Goal: Information Seeking & Learning: Learn about a topic

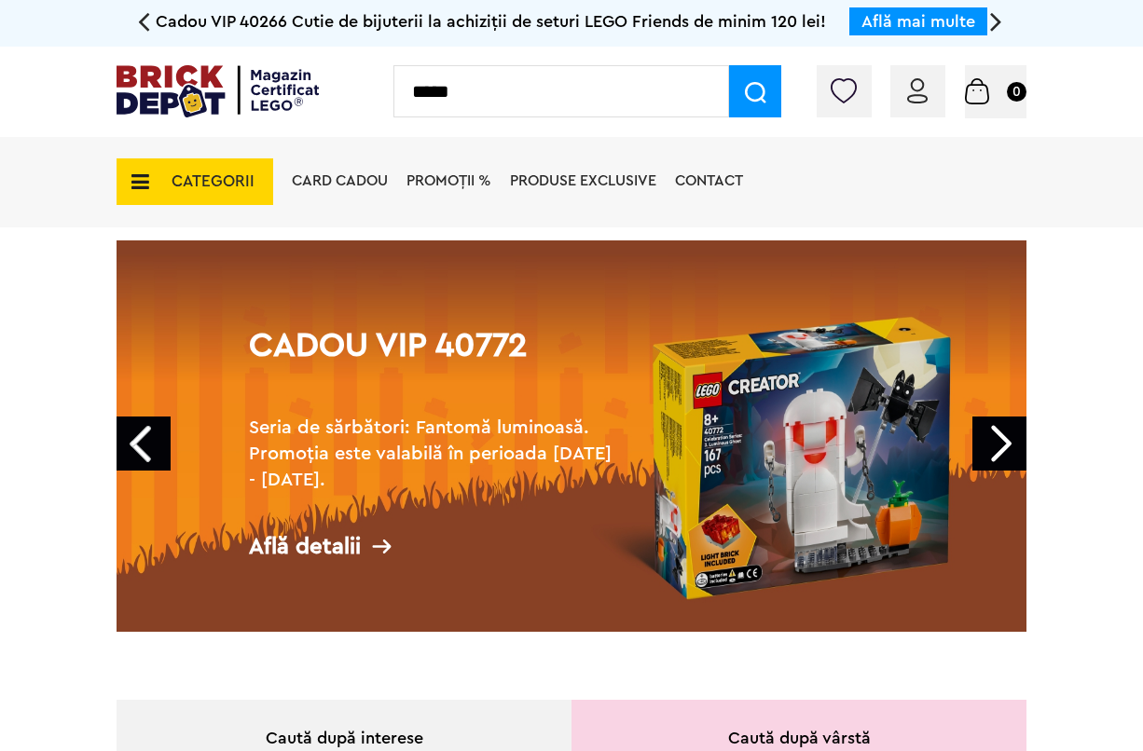
type input "*****"
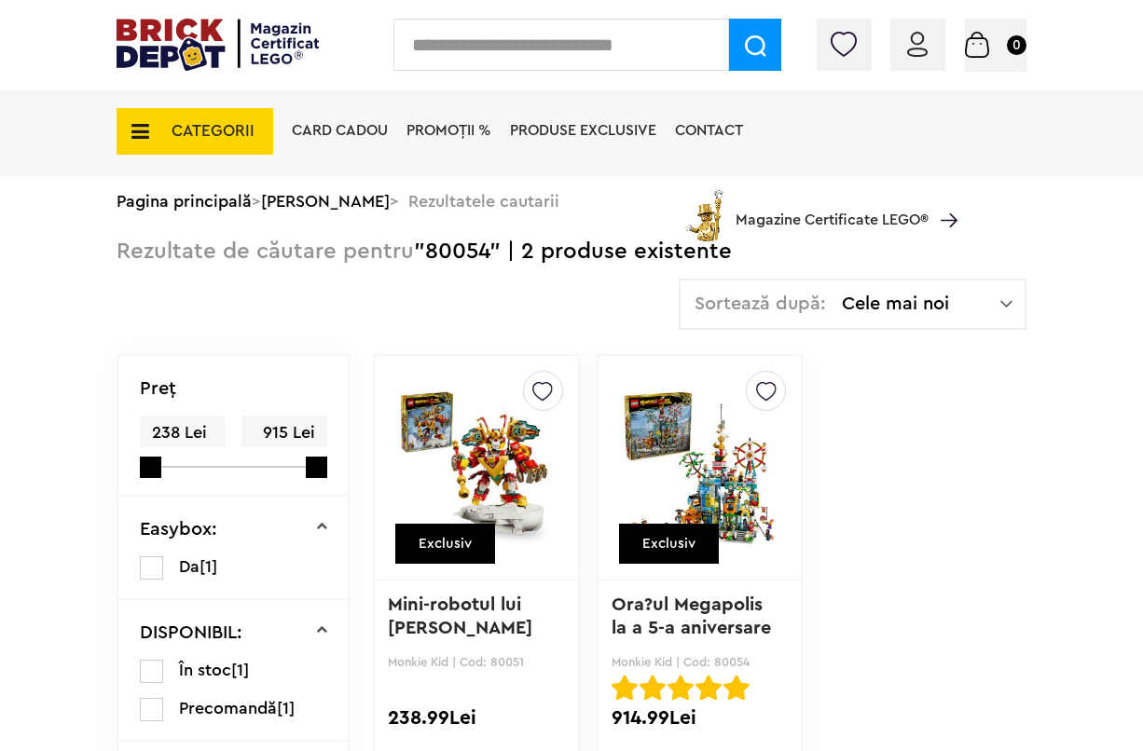
scroll to position [186, 0]
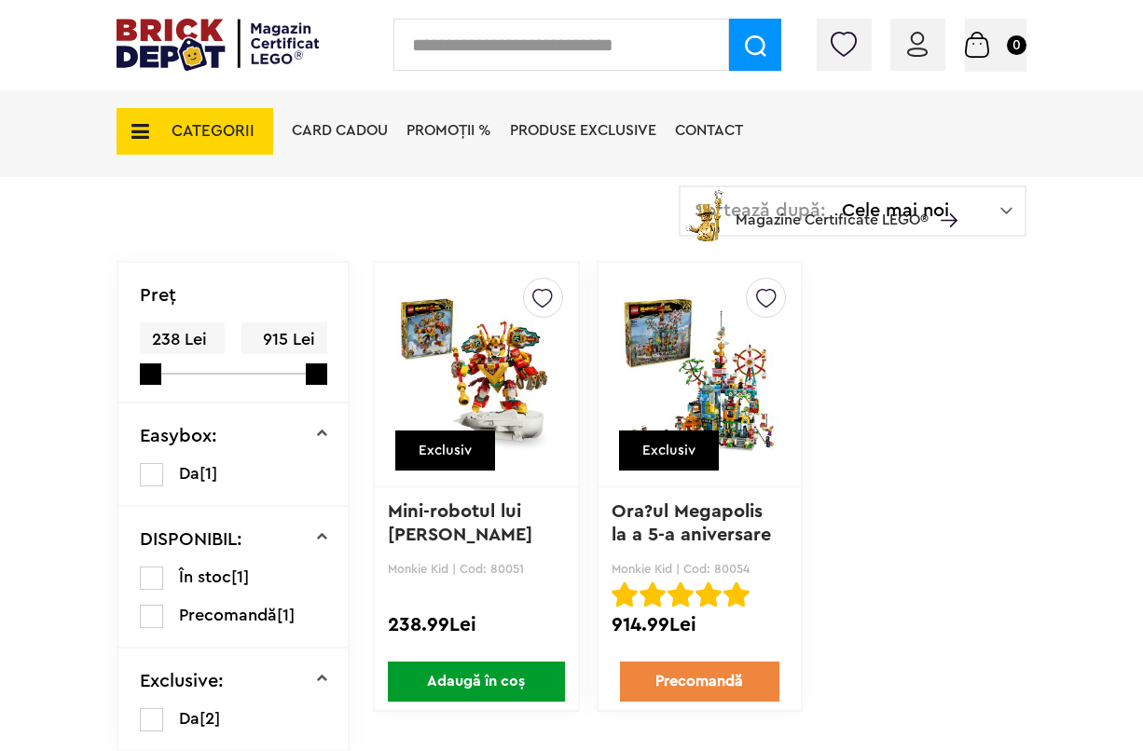
click at [729, 377] on img at bounding box center [700, 374] width 157 height 261
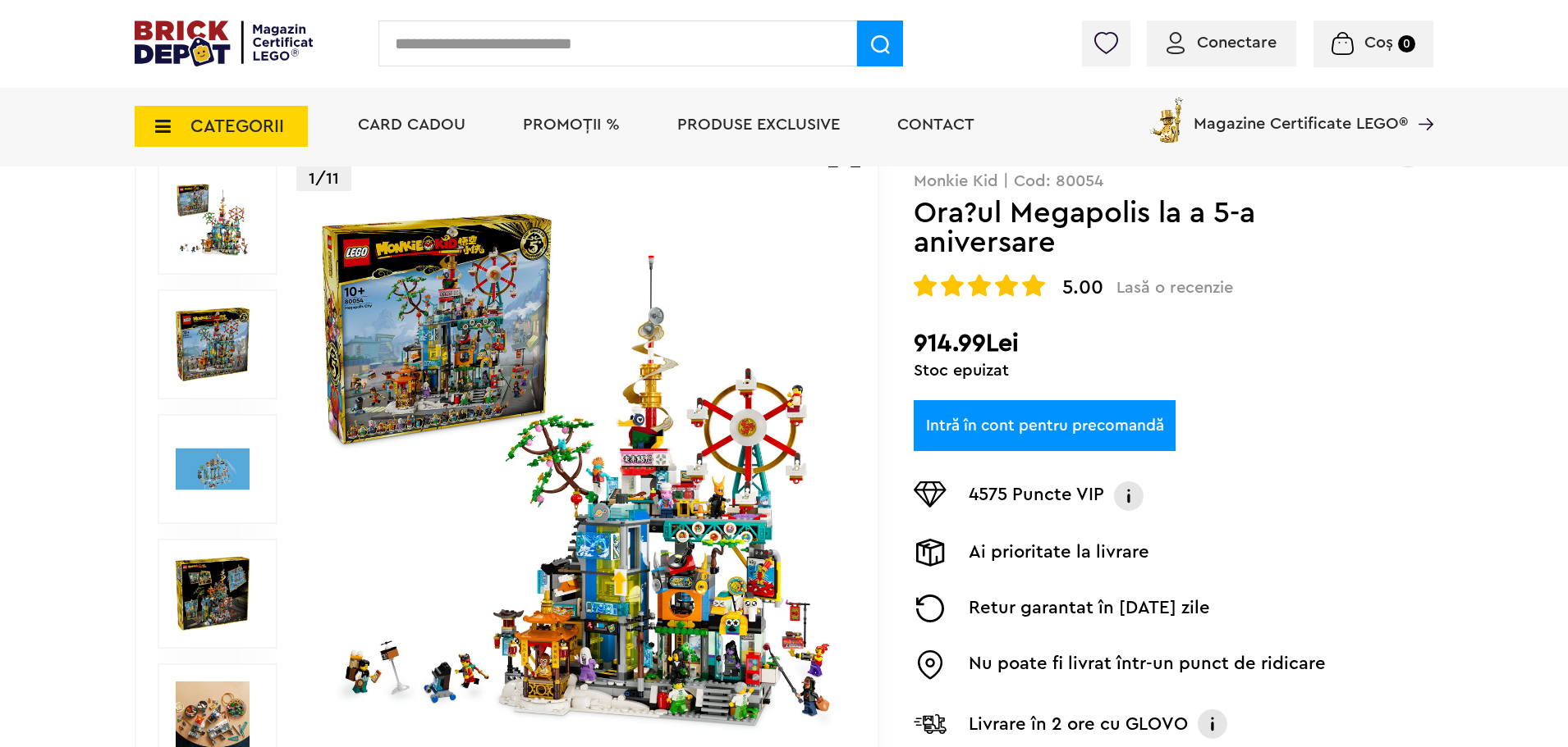
scroll to position [492, 0]
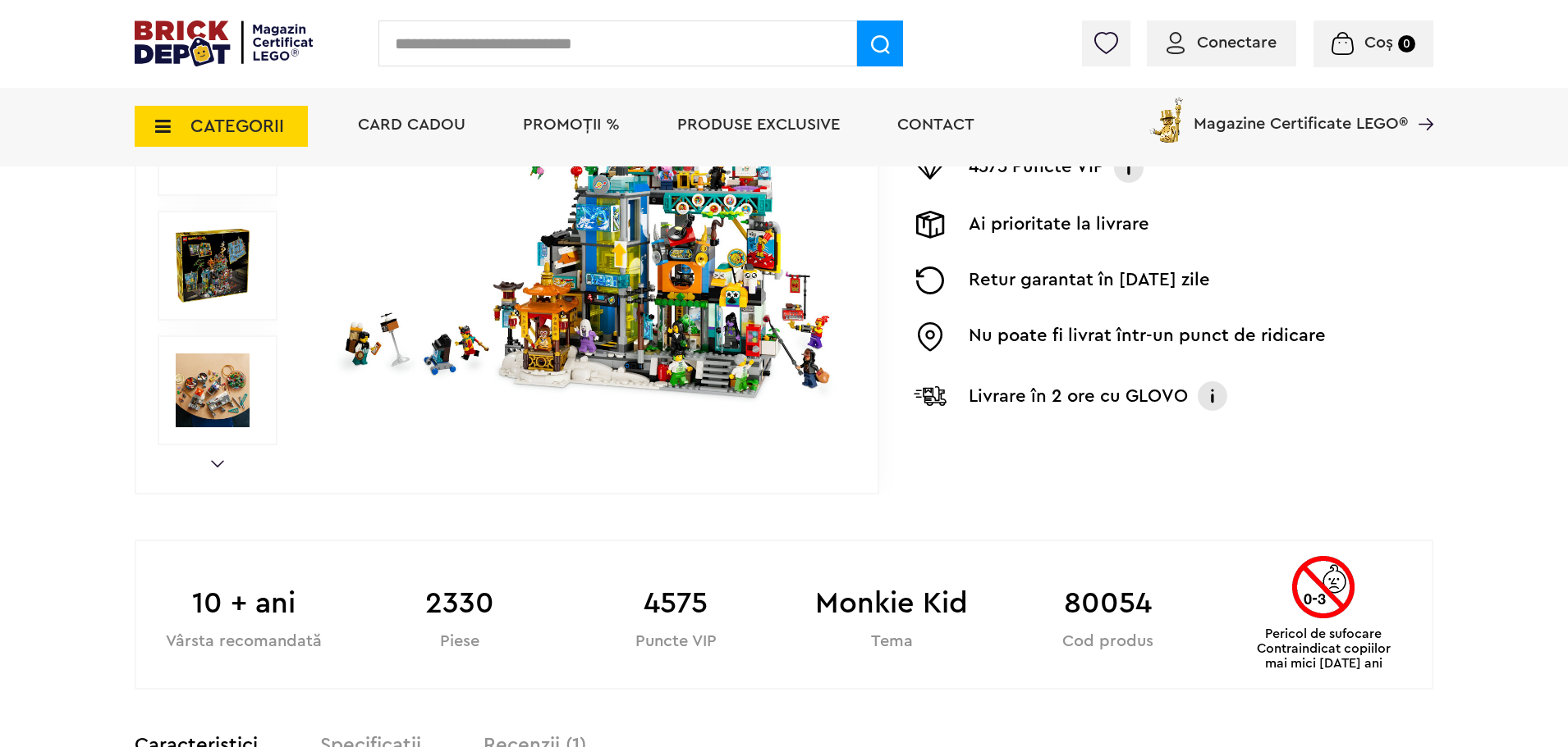
click at [608, 288] on img at bounding box center [578, 141] width 528 height 528
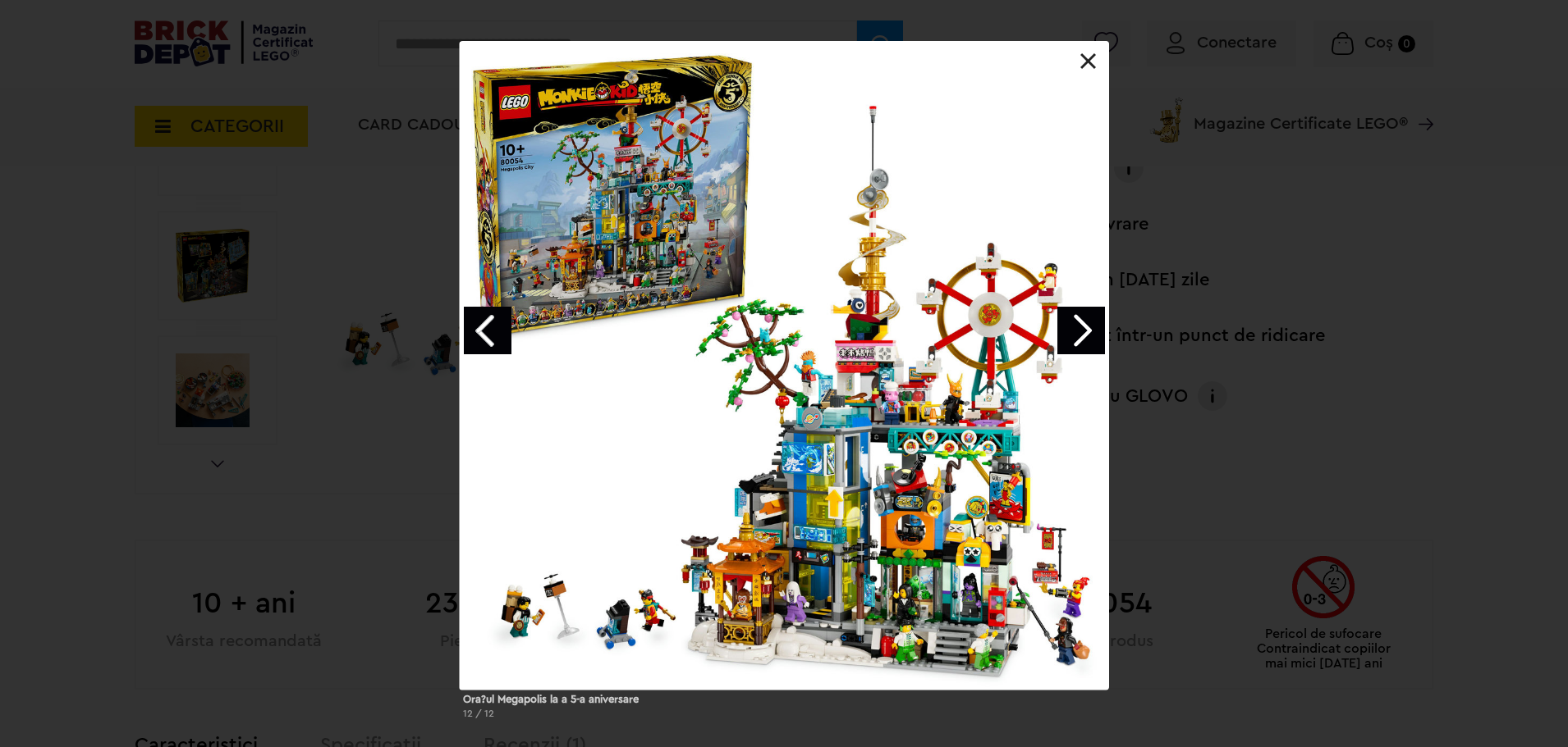
click at [1013, 327] on link "Next image" at bounding box center [1081, 331] width 48 height 48
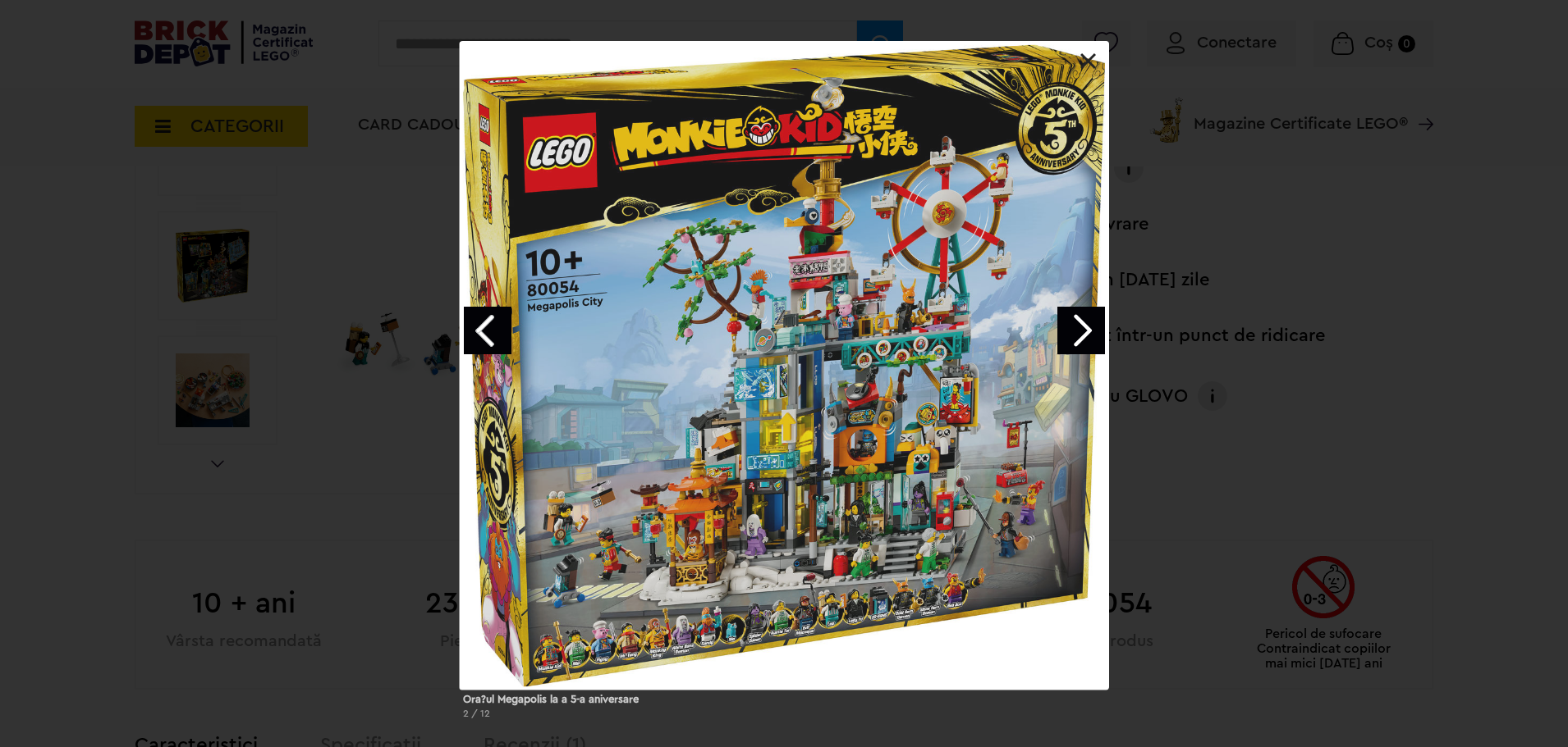
click at [1013, 327] on link "Next image" at bounding box center [1081, 331] width 48 height 48
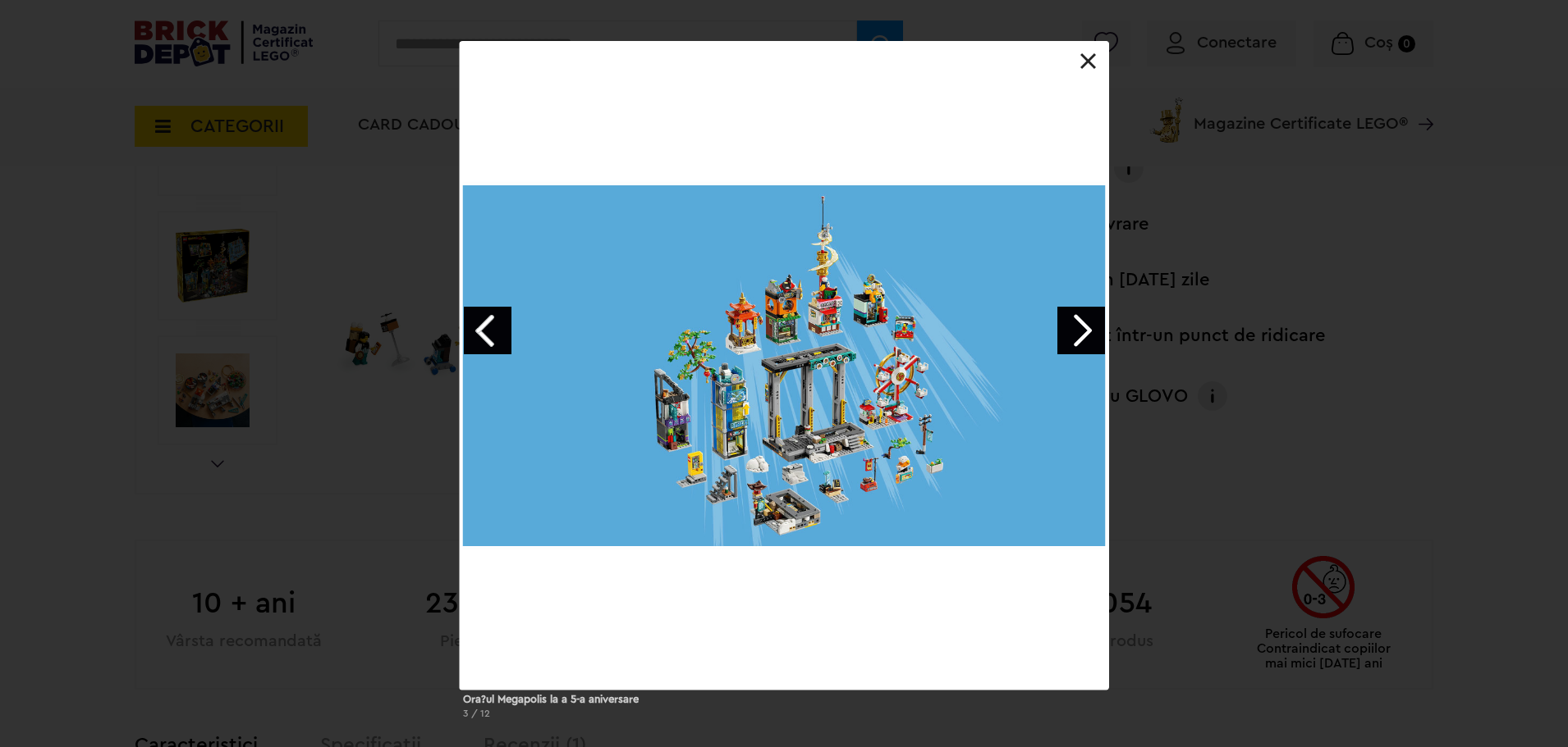
click at [1013, 327] on link "Next image" at bounding box center [1081, 331] width 48 height 48
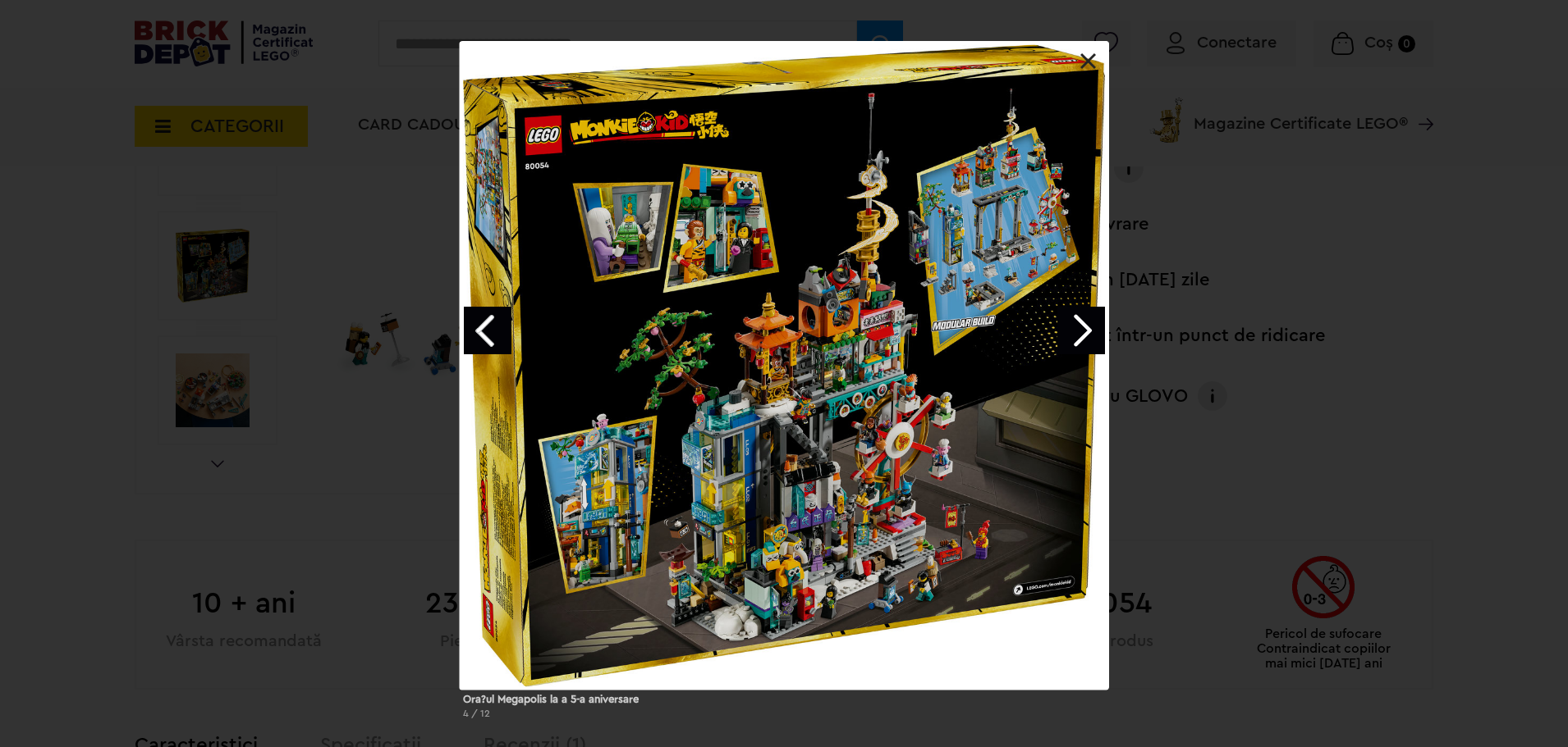
click at [1013, 327] on link "Next image" at bounding box center [1081, 331] width 48 height 48
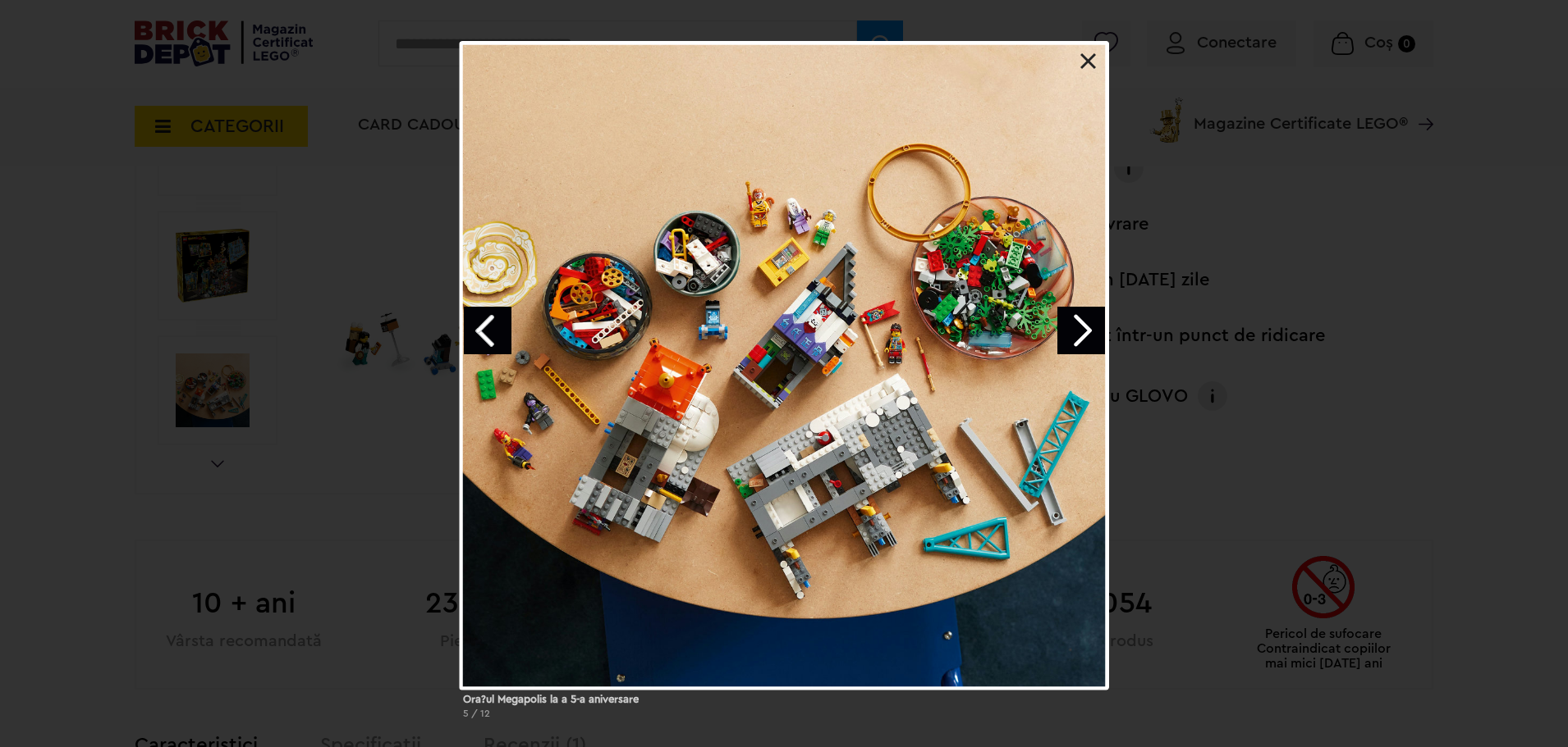
click at [1013, 327] on link "Next image" at bounding box center [1081, 331] width 48 height 48
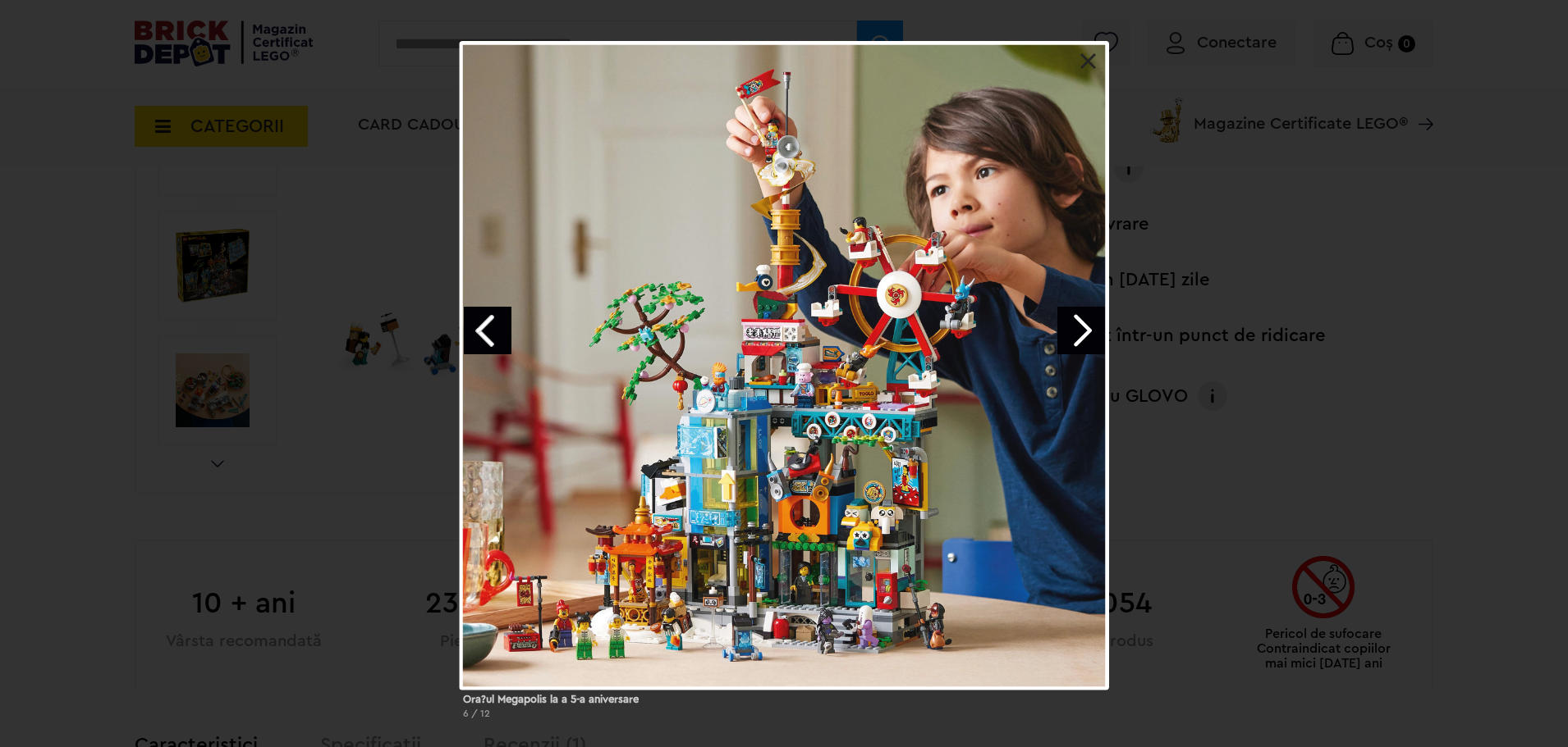
click at [1013, 327] on link "Next image" at bounding box center [1081, 331] width 48 height 48
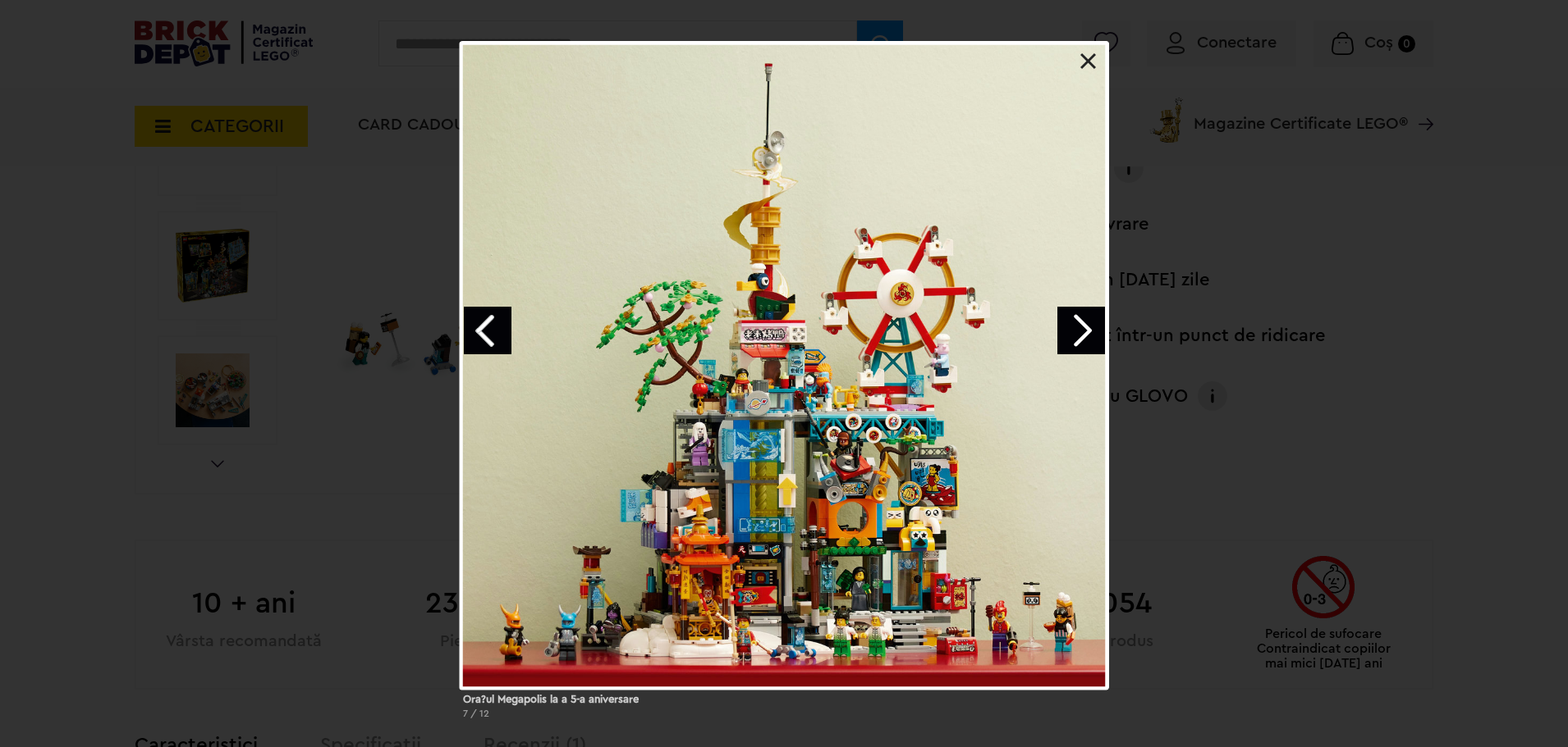
click at [1013, 327] on link "Next image" at bounding box center [1081, 331] width 48 height 48
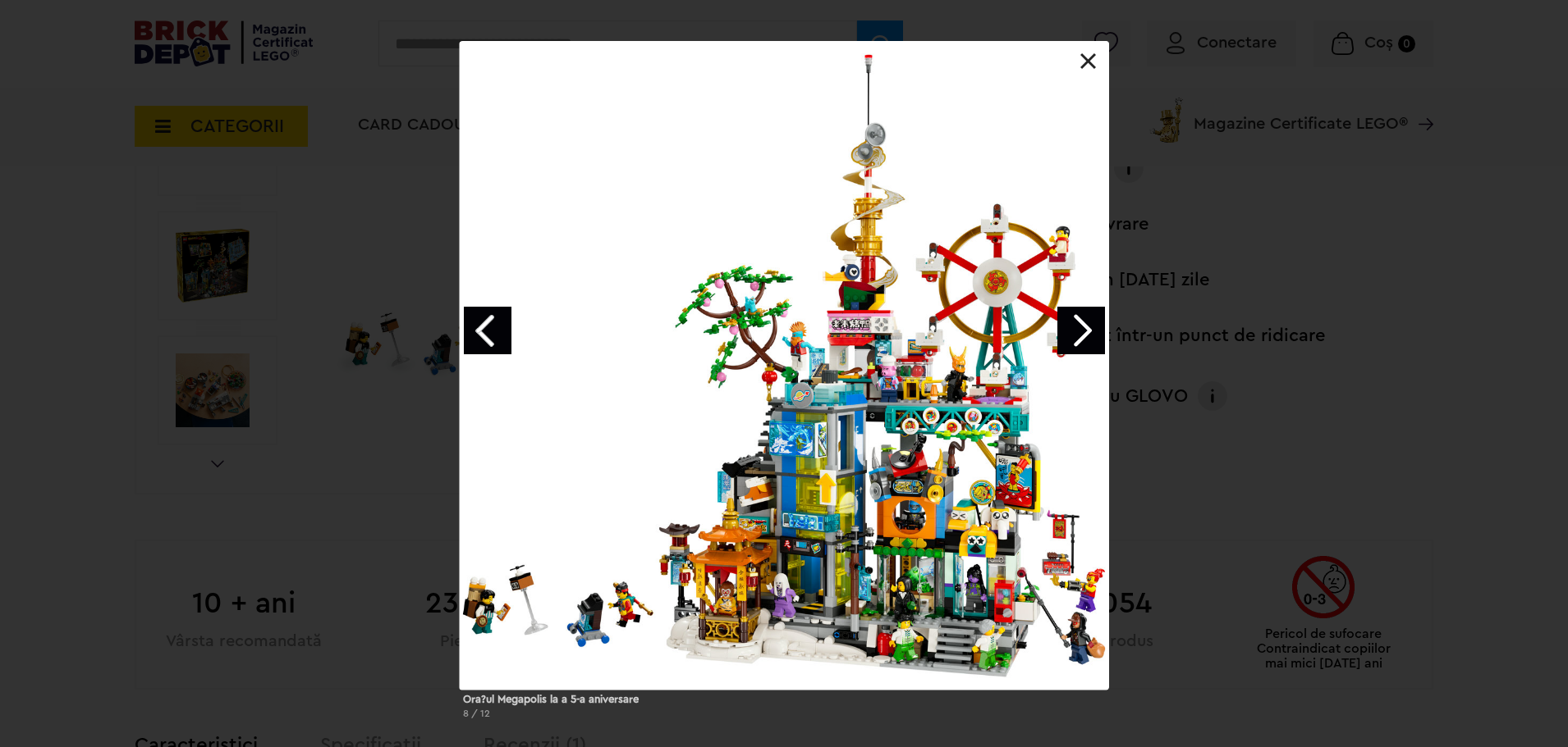
click at [1013, 327] on link "Next image" at bounding box center [1081, 331] width 48 height 48
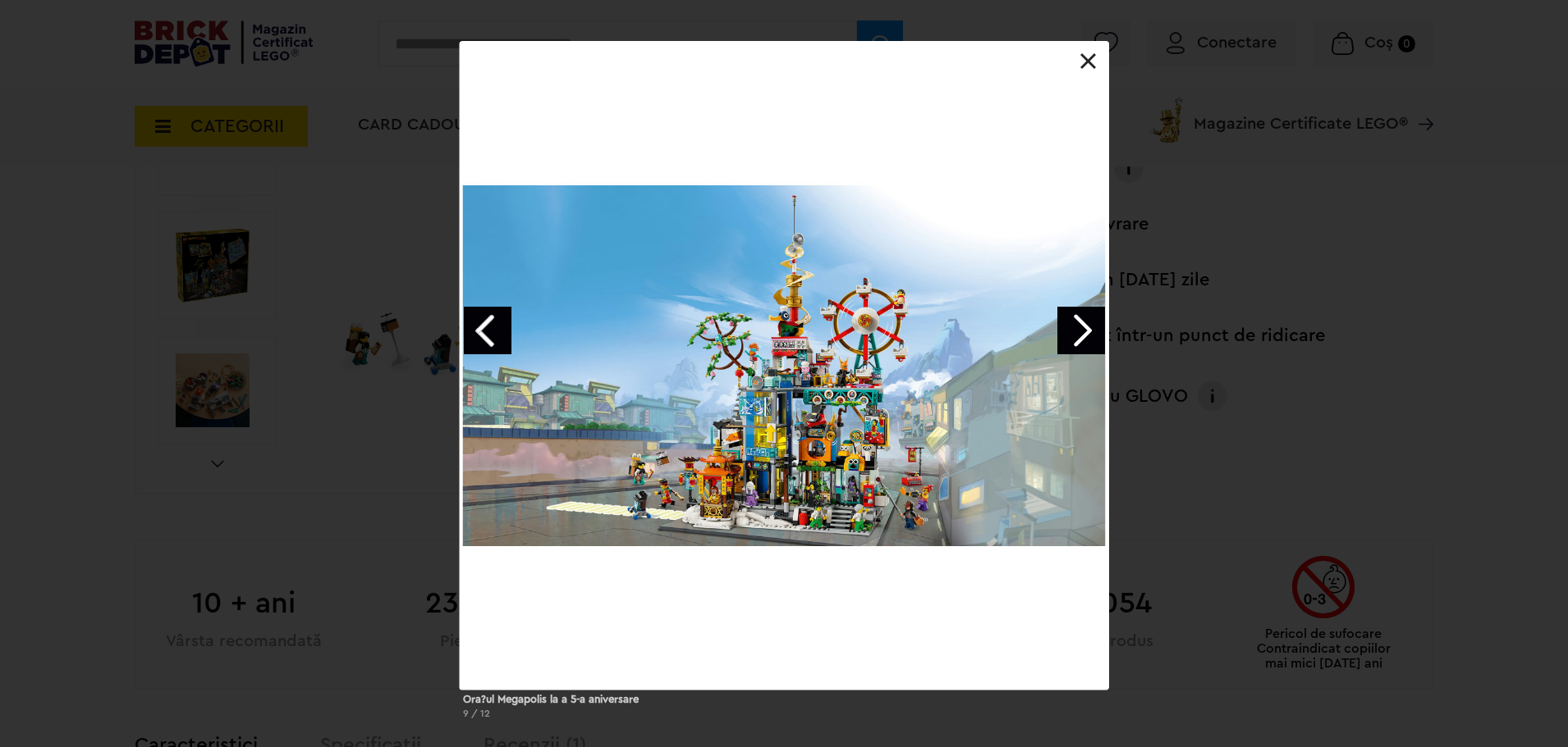
click at [1013, 57] on link at bounding box center [1088, 62] width 17 height 17
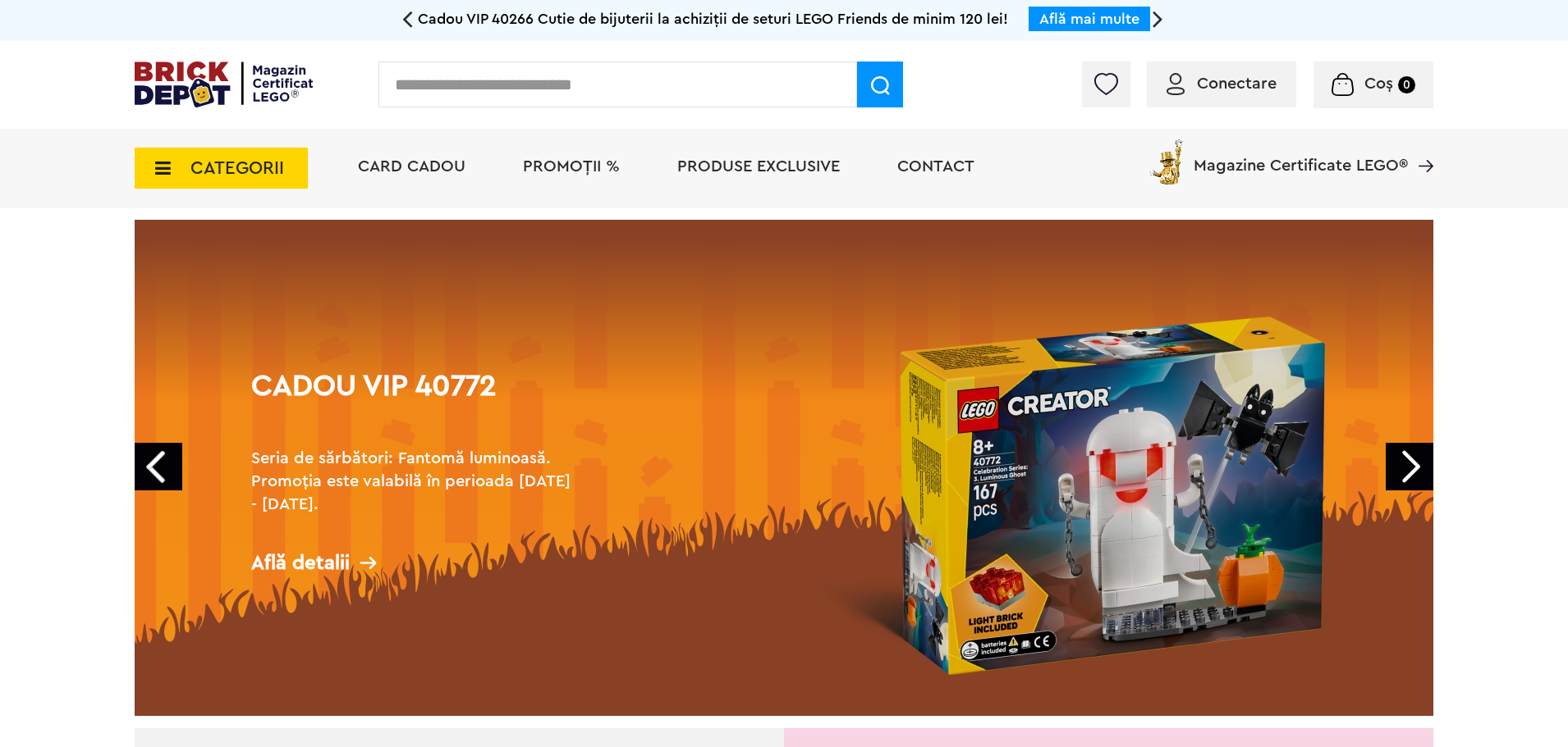
click at [451, 90] on input "text" at bounding box center [618, 84] width 479 height 46
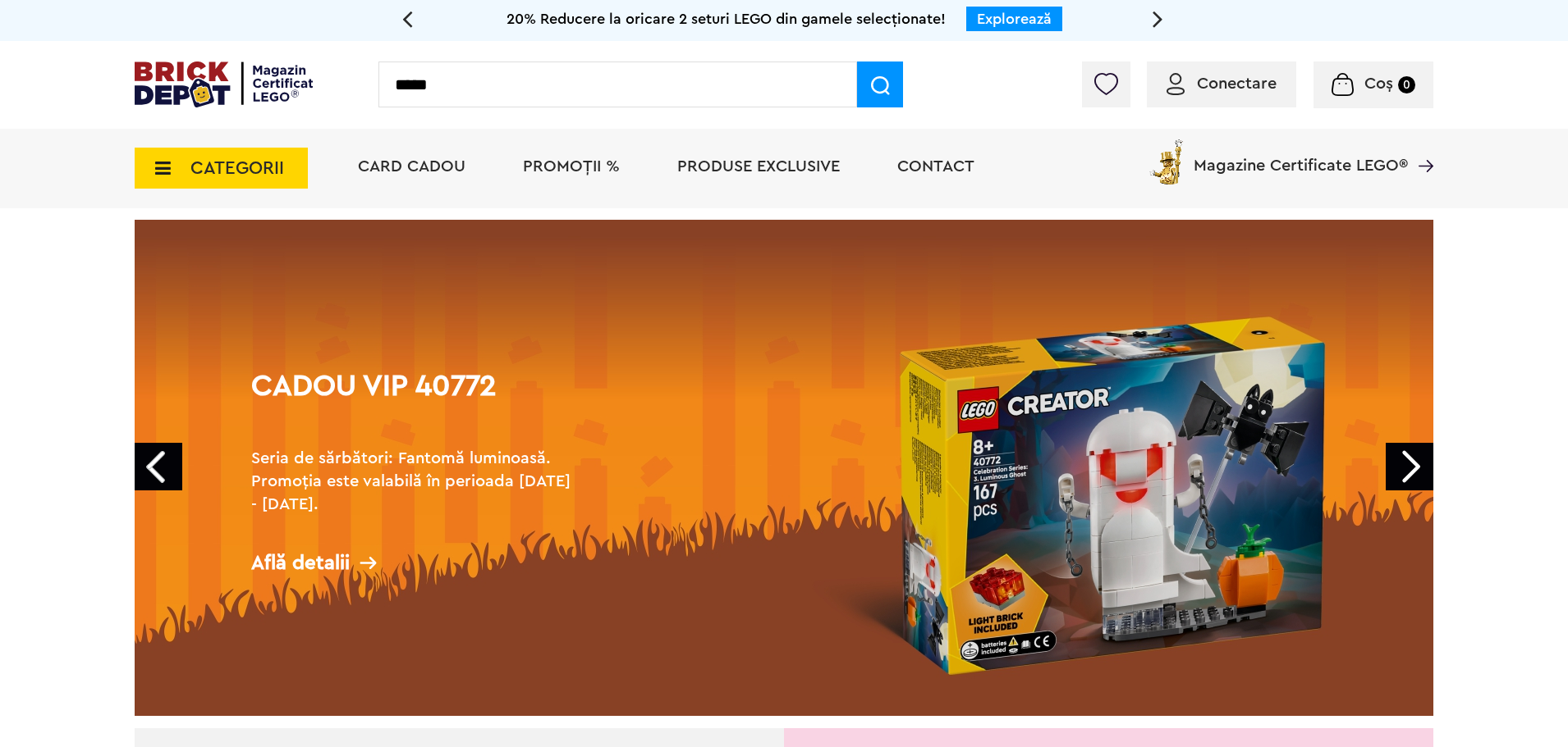
type input "*****"
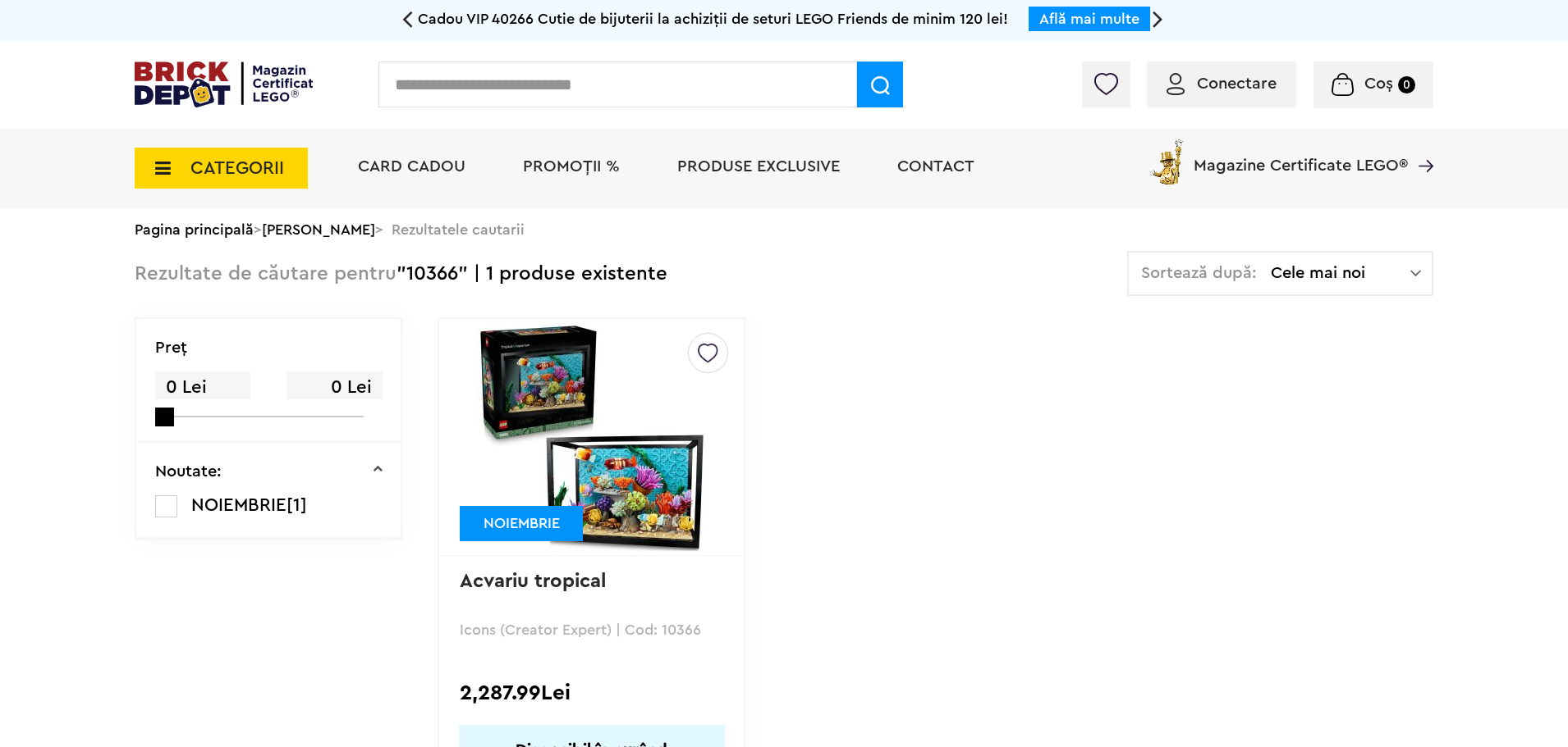
click at [593, 402] on img at bounding box center [592, 436] width 230 height 230
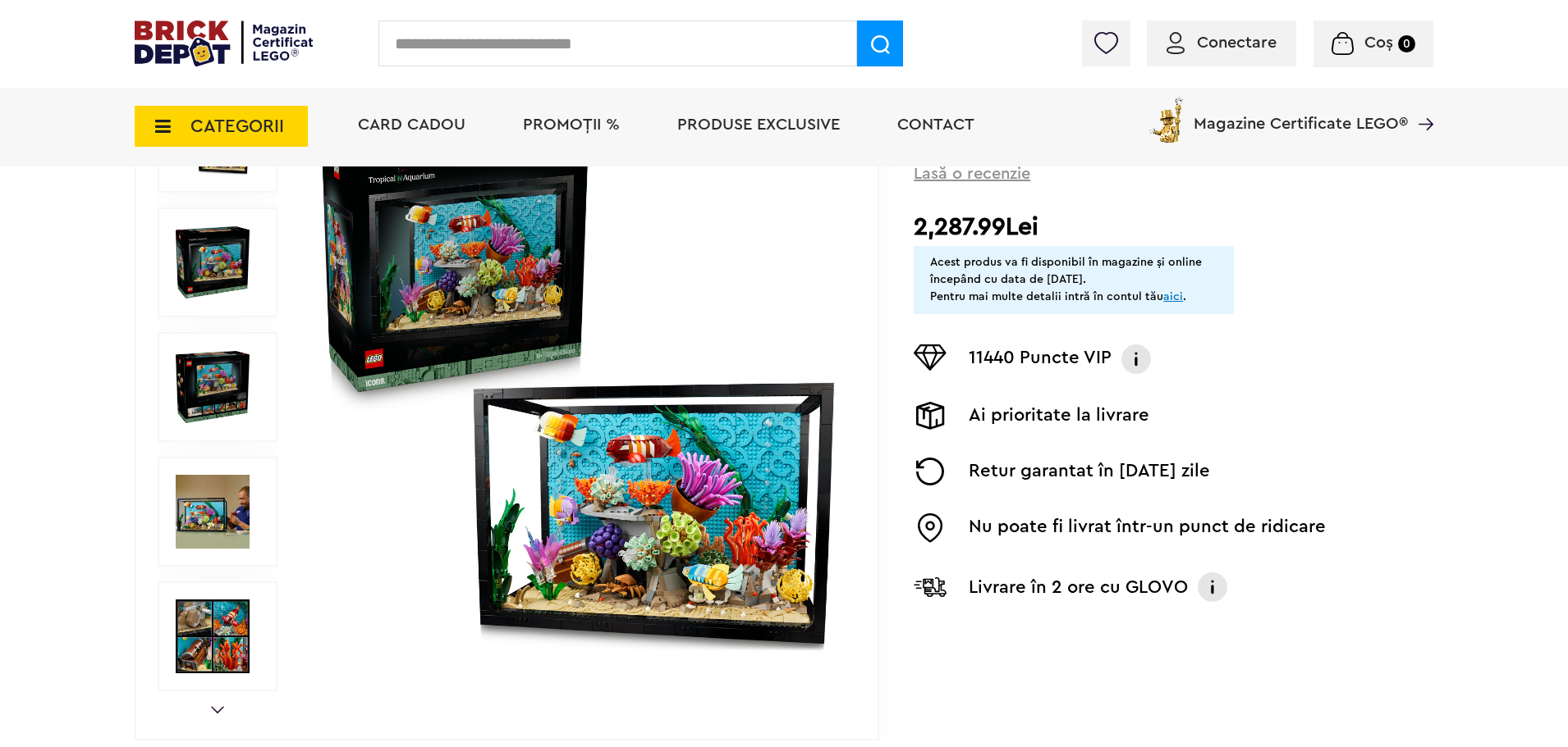
scroll to position [328, 0]
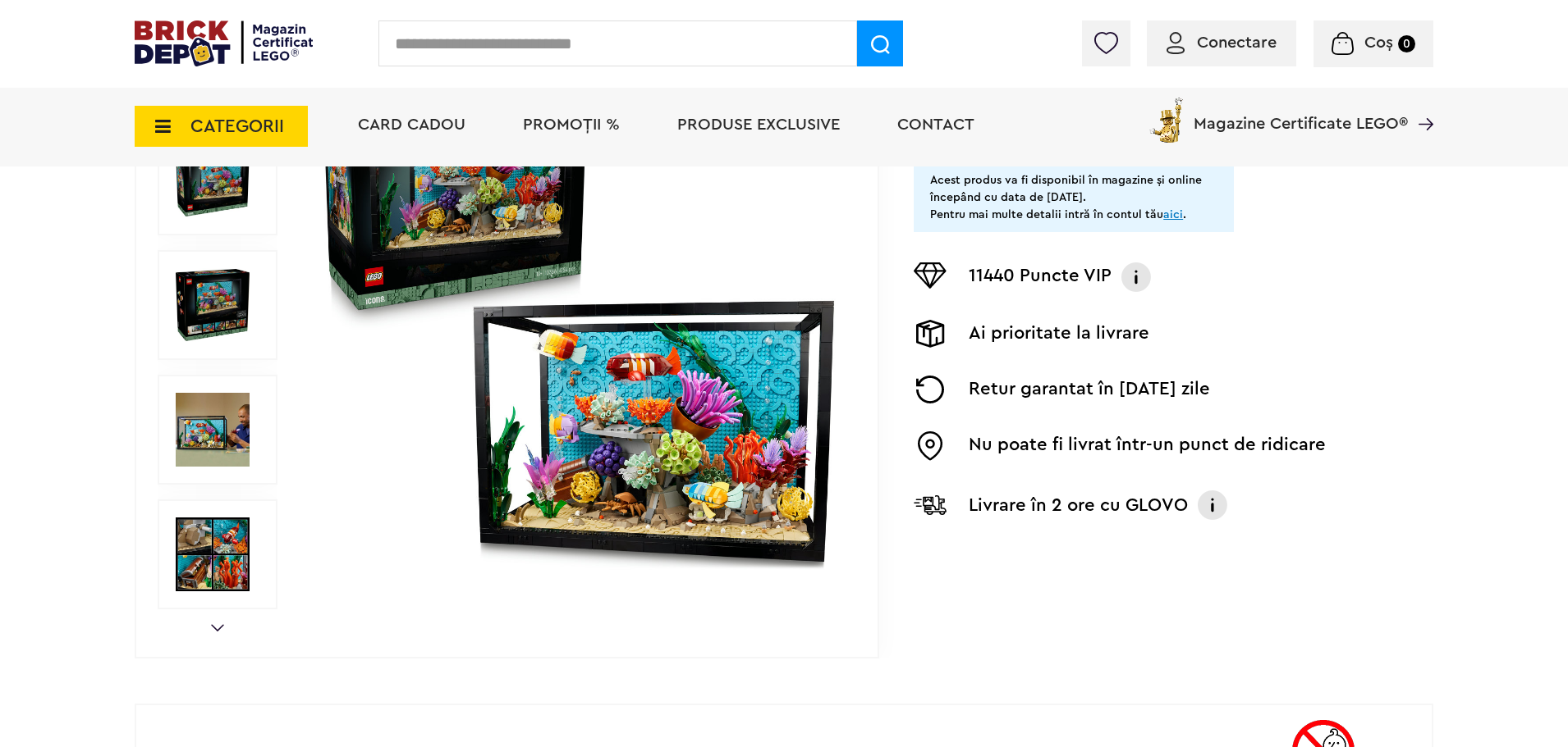
click at [688, 409] on img at bounding box center [578, 305] width 528 height 528
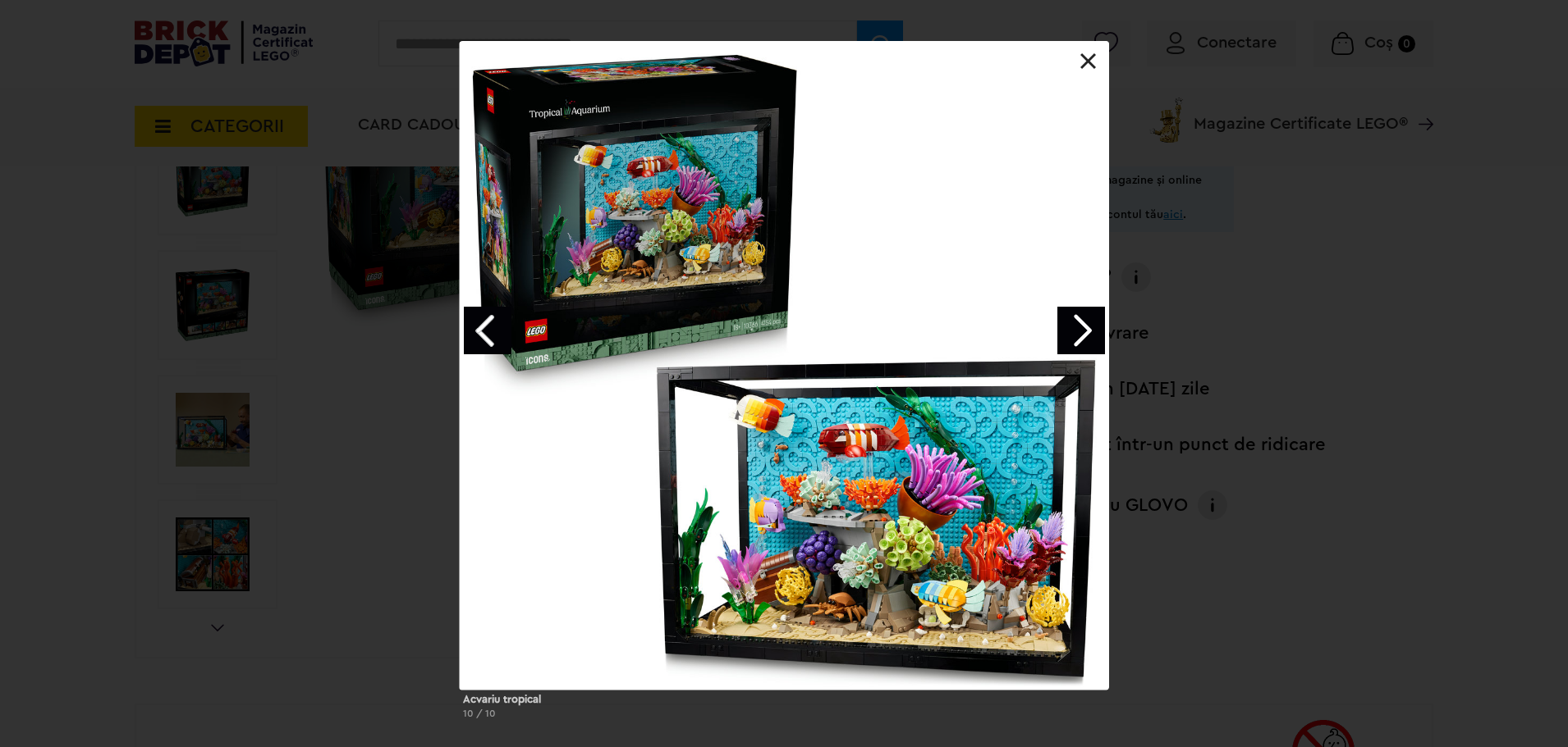
click at [1059, 313] on link "Next image" at bounding box center [1081, 331] width 48 height 48
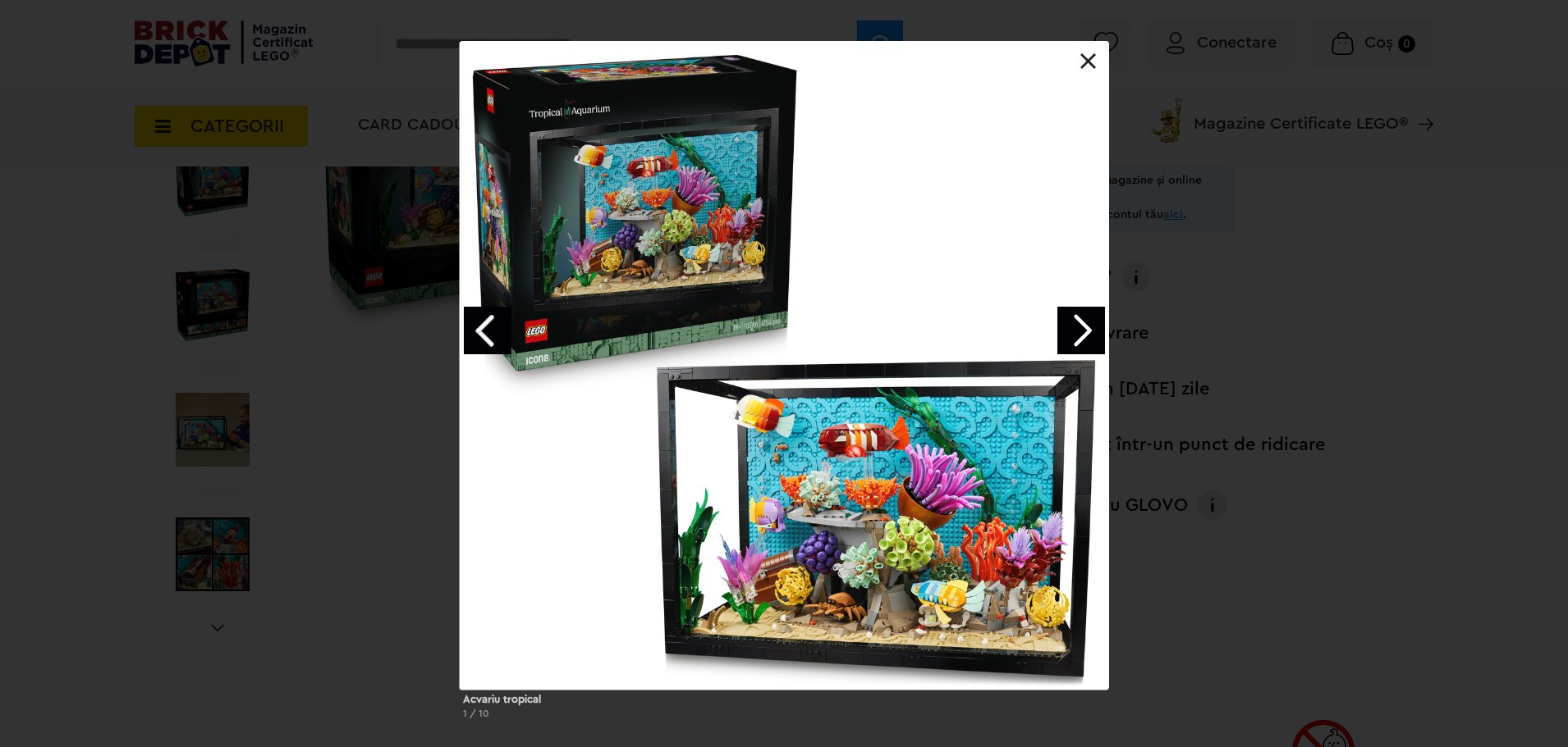
click at [1059, 313] on link "Next image" at bounding box center [1081, 331] width 48 height 48
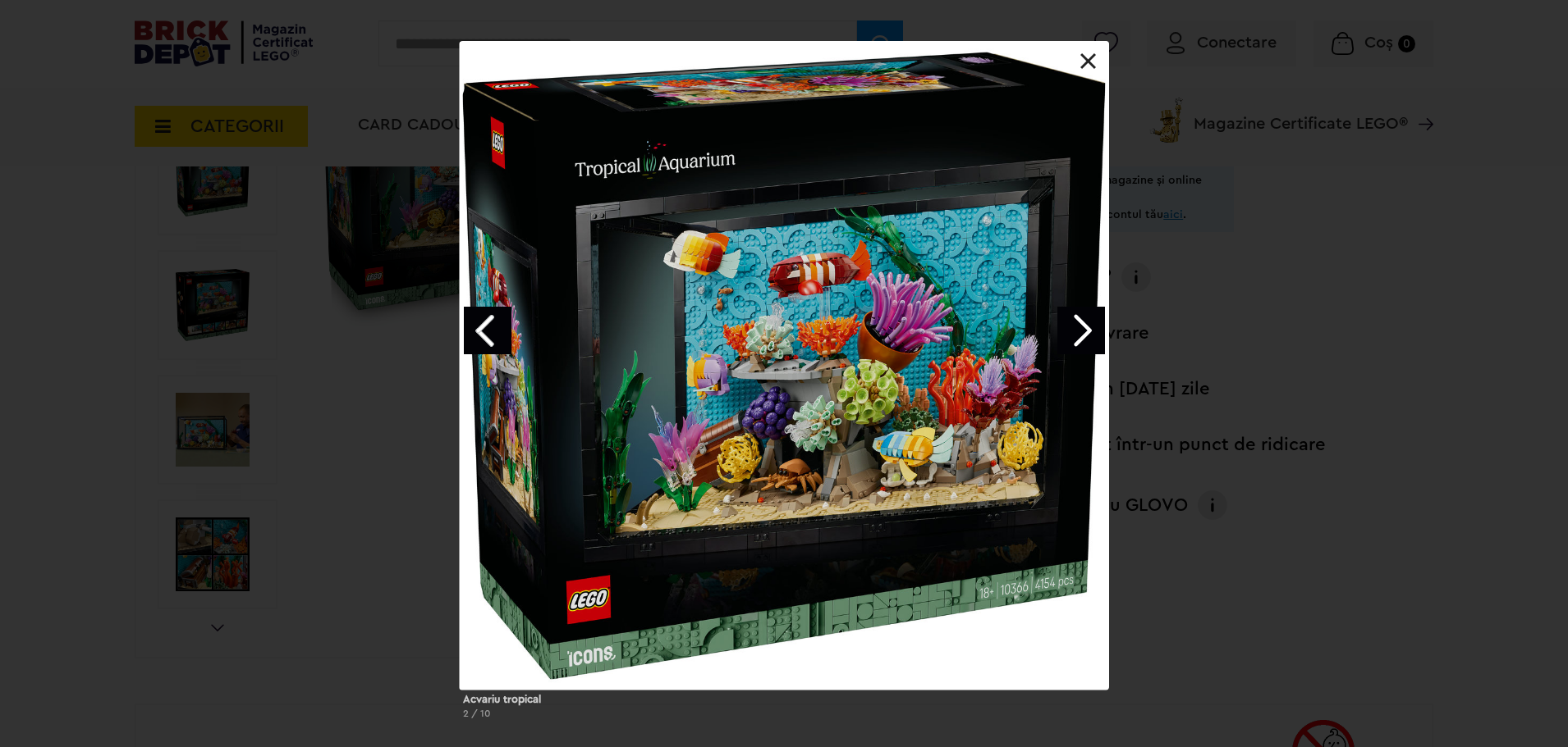
click at [1059, 313] on link "Next image" at bounding box center [1081, 331] width 48 height 48
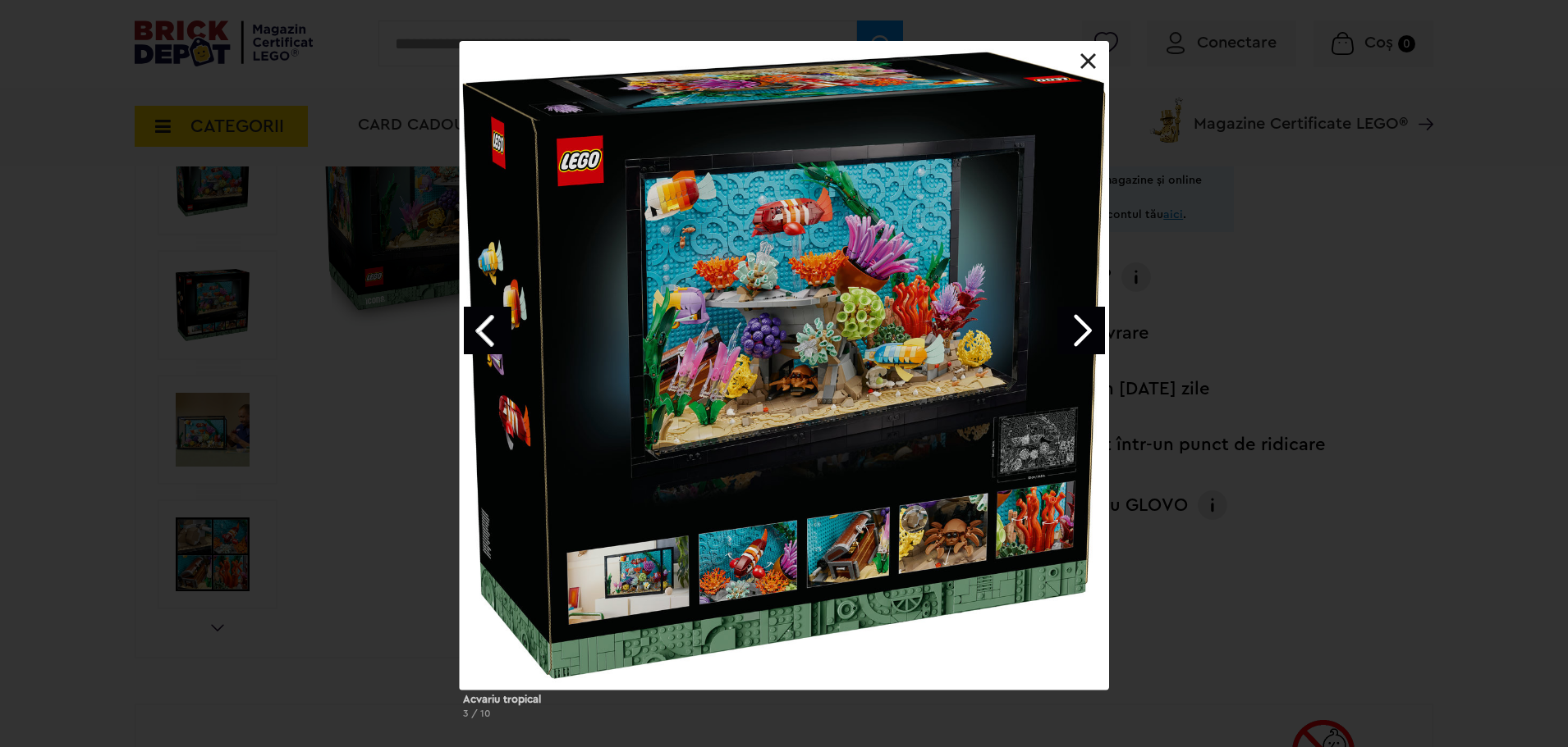
click at [1059, 313] on link "Next image" at bounding box center [1081, 331] width 48 height 48
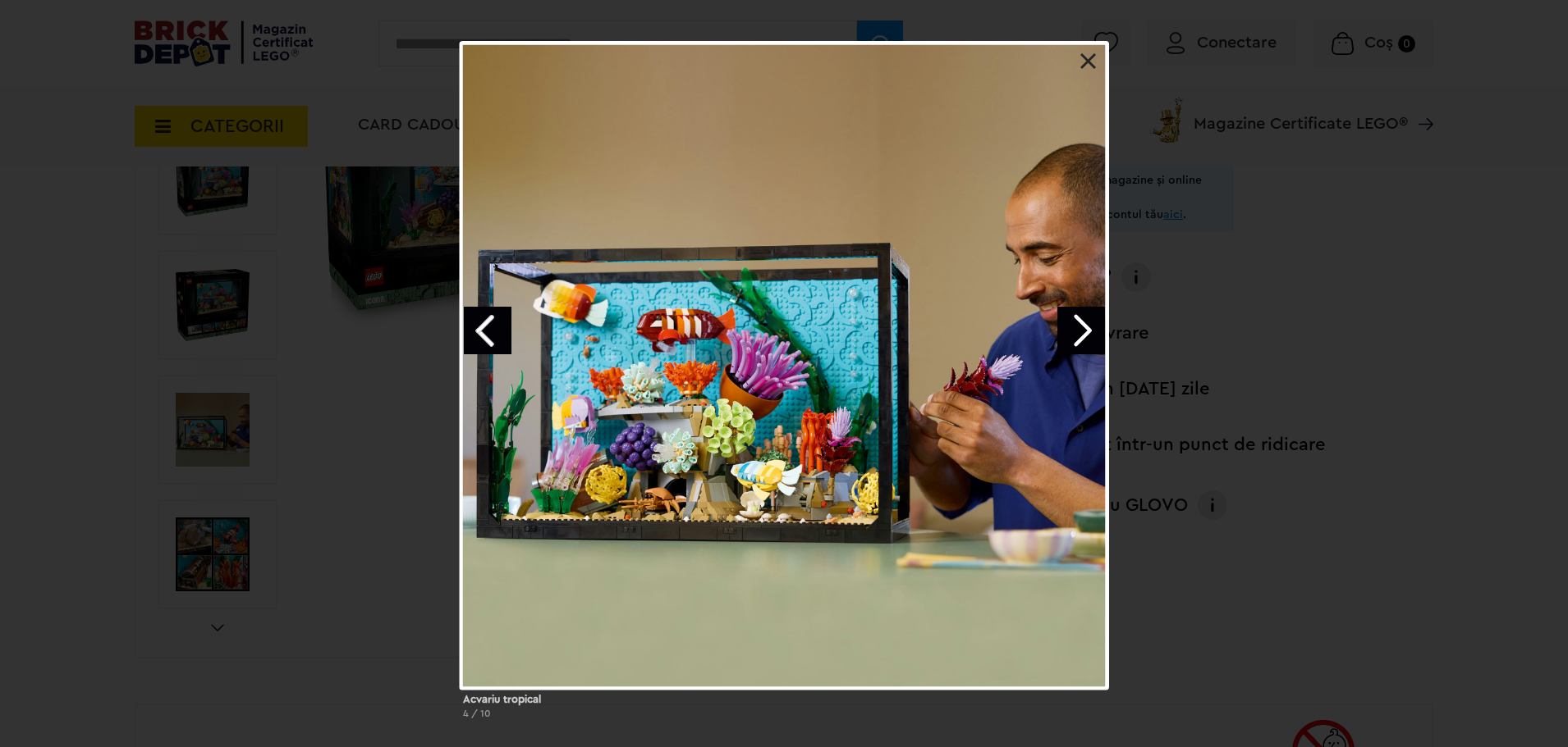
click at [1087, 63] on link at bounding box center [1088, 62] width 17 height 17
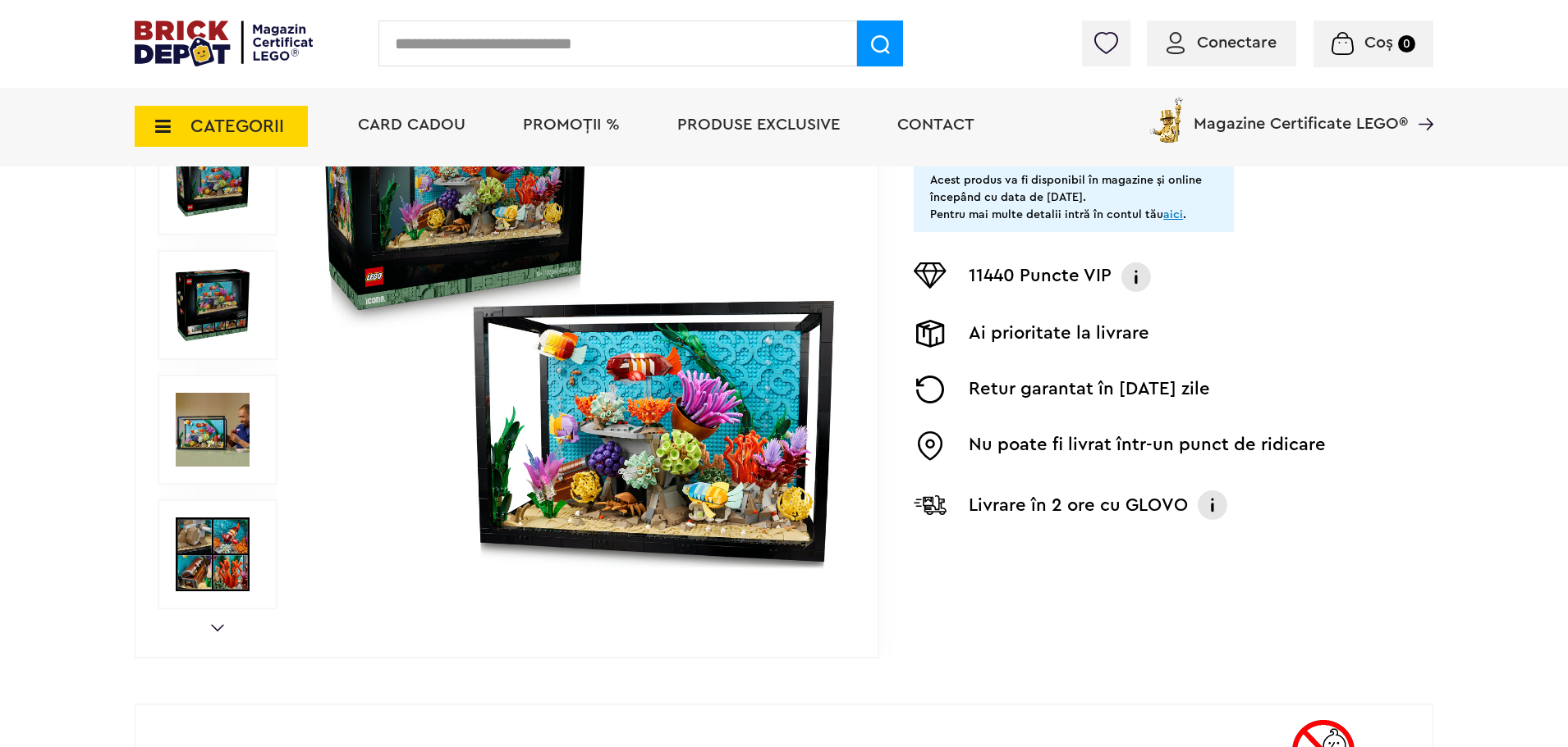
click at [718, 389] on img at bounding box center [578, 305] width 528 height 528
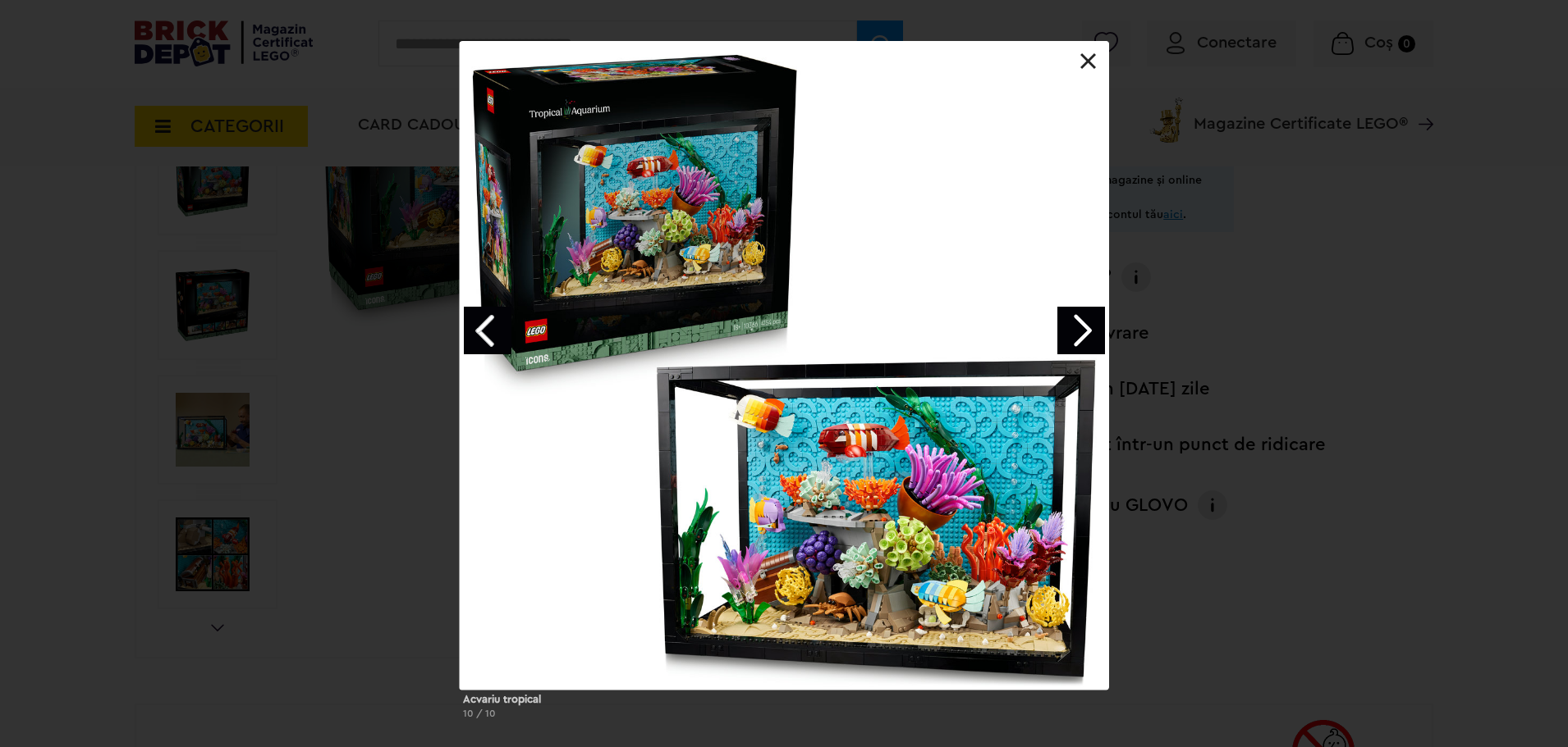
click at [1064, 309] on link "Next image" at bounding box center [1081, 331] width 48 height 48
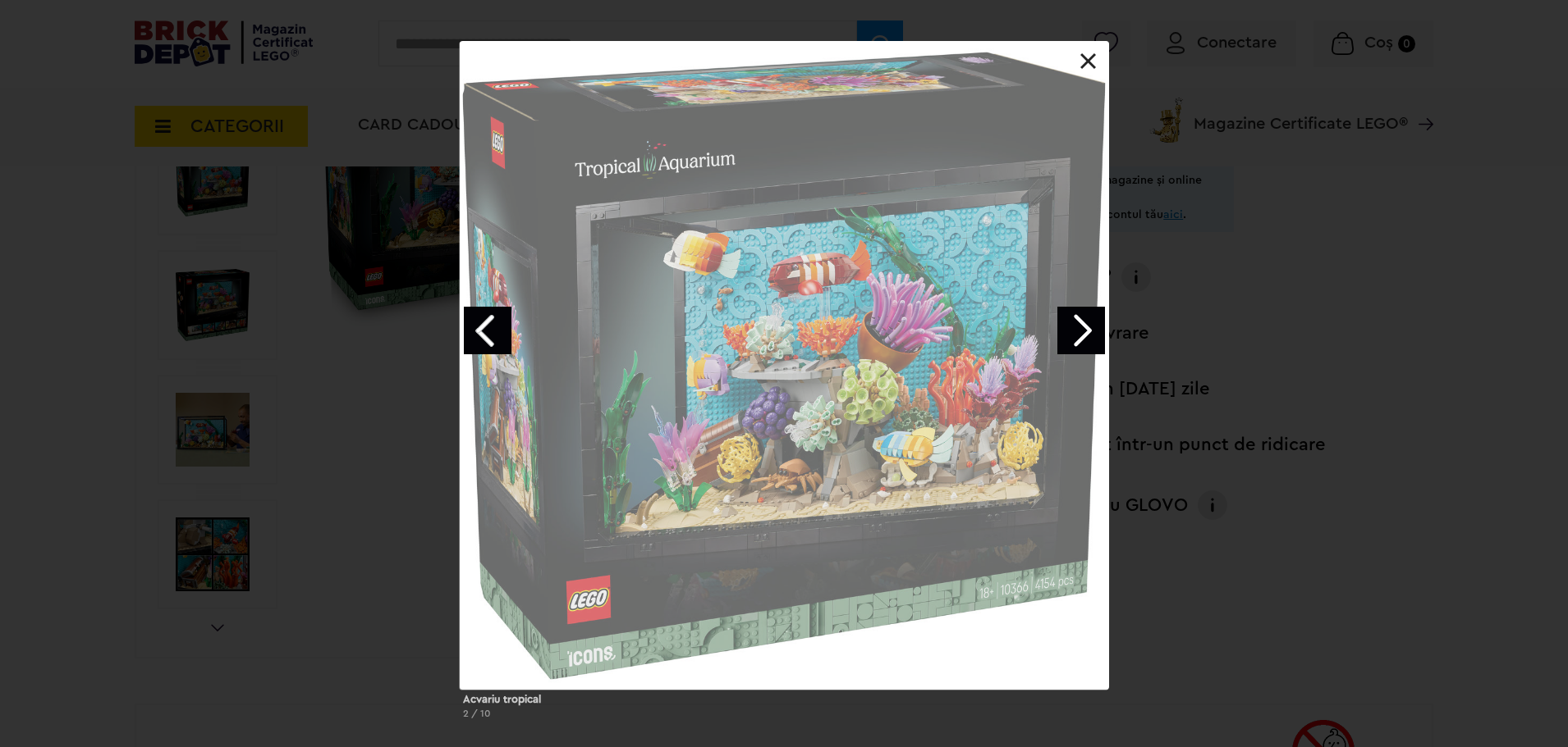
click at [1312, 303] on div "Acvariu tropical 2 / 10" at bounding box center [784, 387] width 1568 height 692
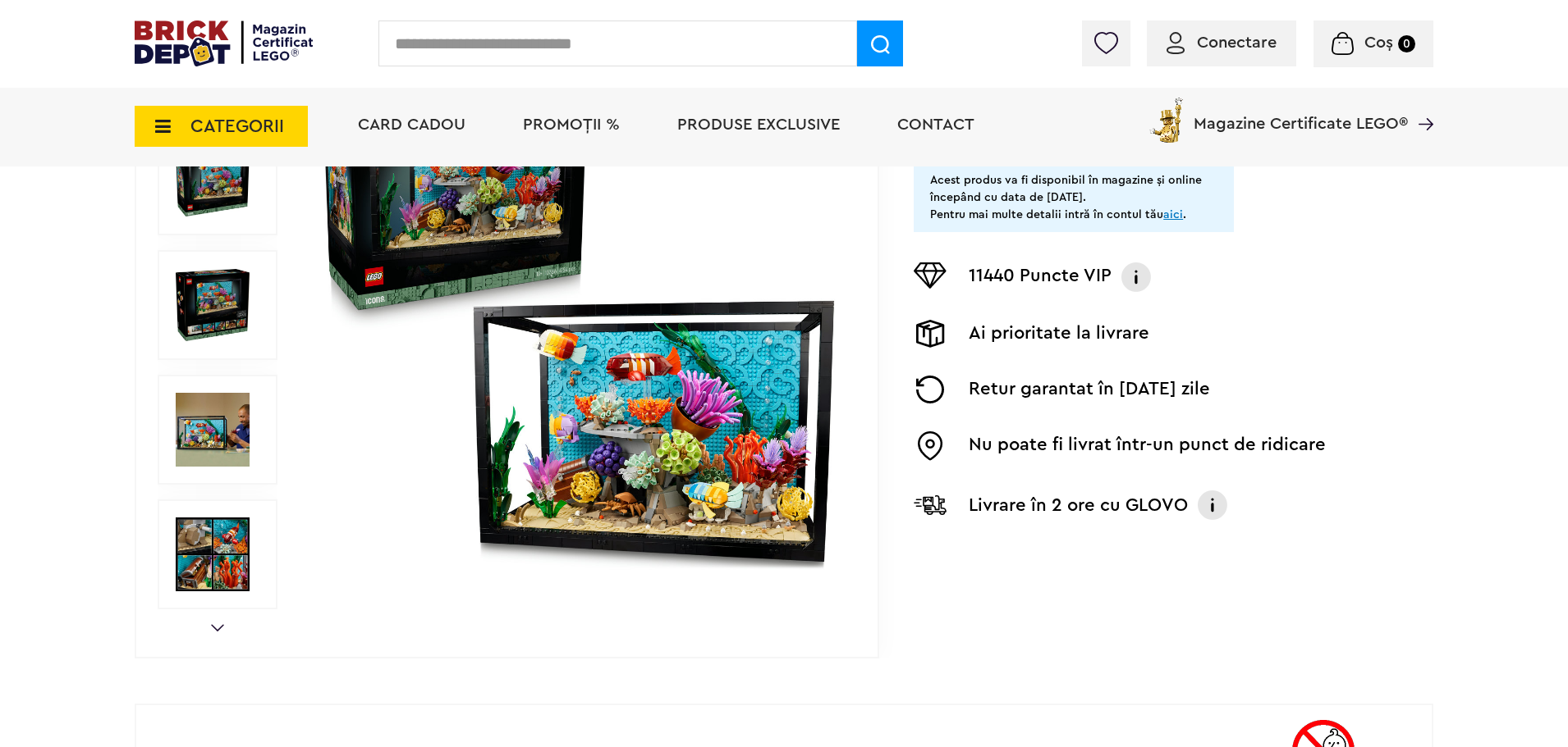
click at [629, 374] on img at bounding box center [578, 305] width 528 height 528
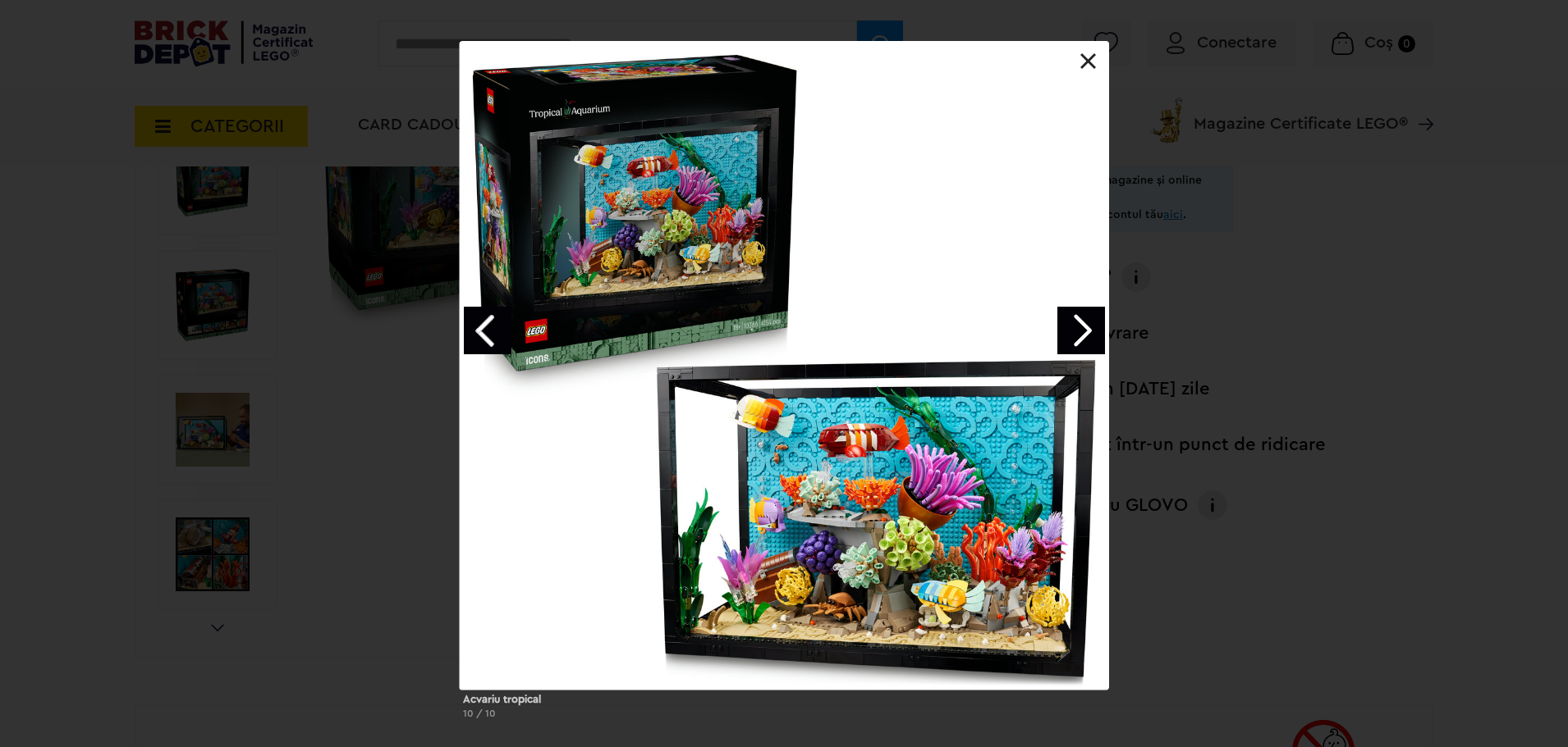
scroll to position [410, 0]
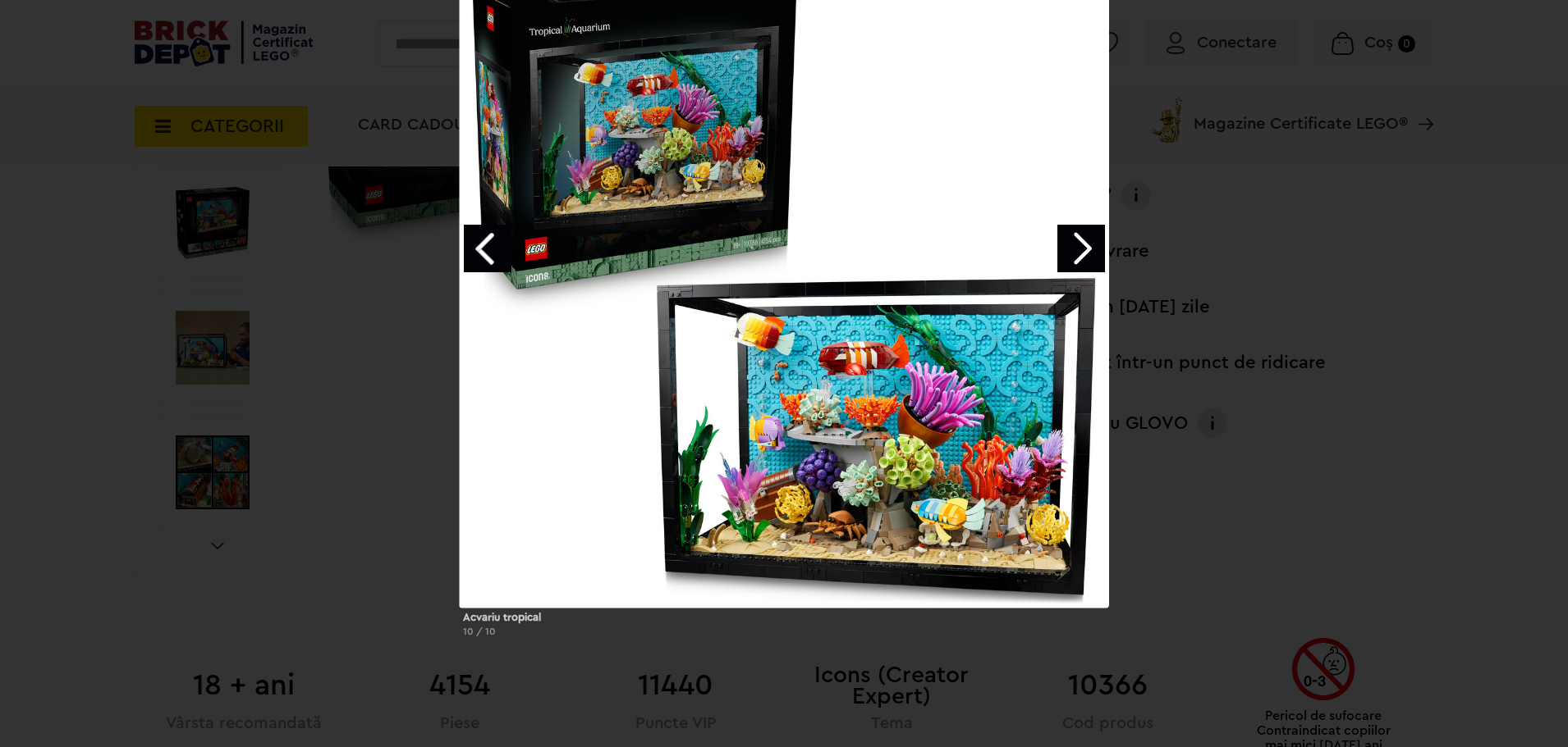
click at [1078, 253] on link "Next image" at bounding box center [1081, 248] width 48 height 48
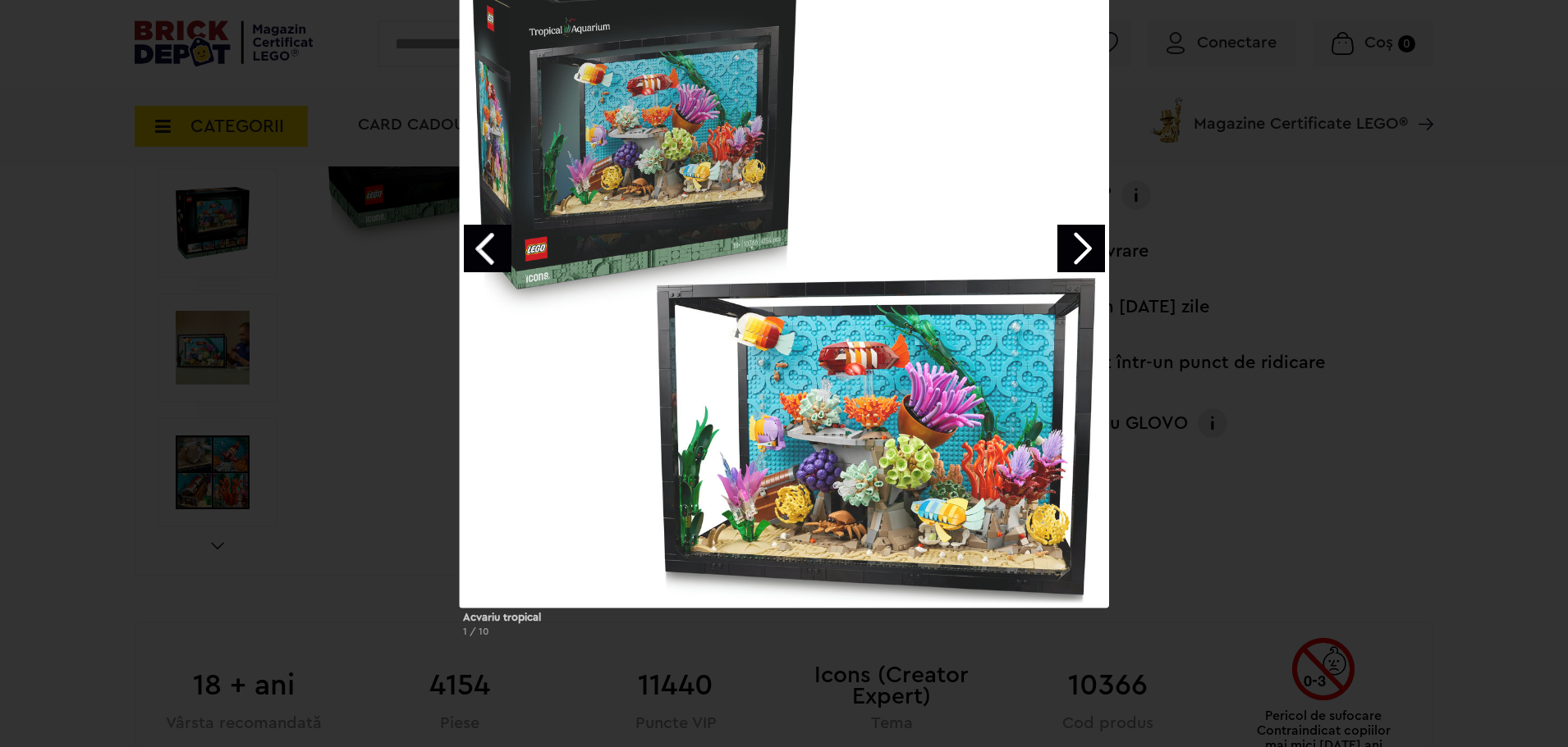
click at [1078, 253] on link "Next image" at bounding box center [1081, 248] width 48 height 48
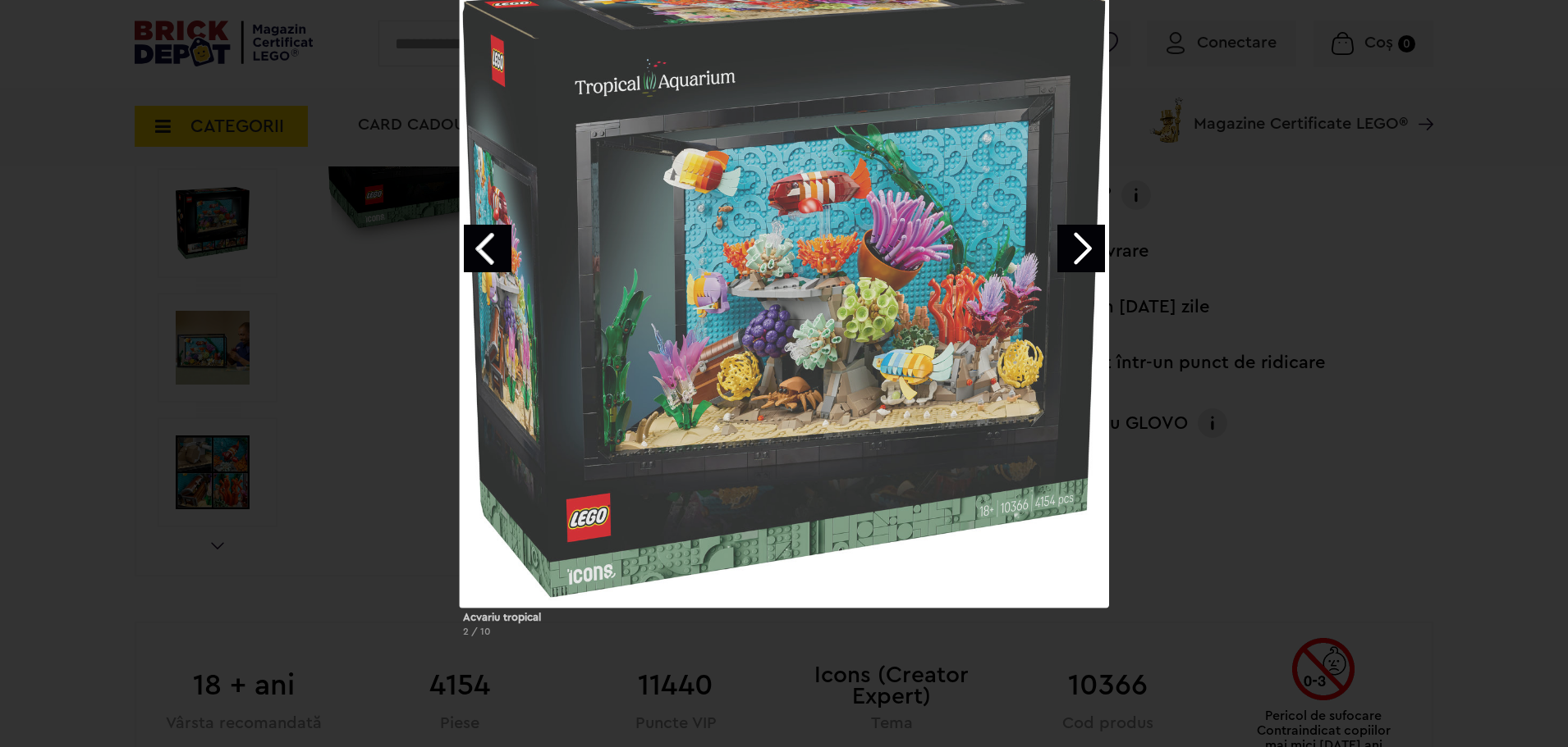
click at [1078, 253] on link "Next image" at bounding box center [1081, 248] width 48 height 48
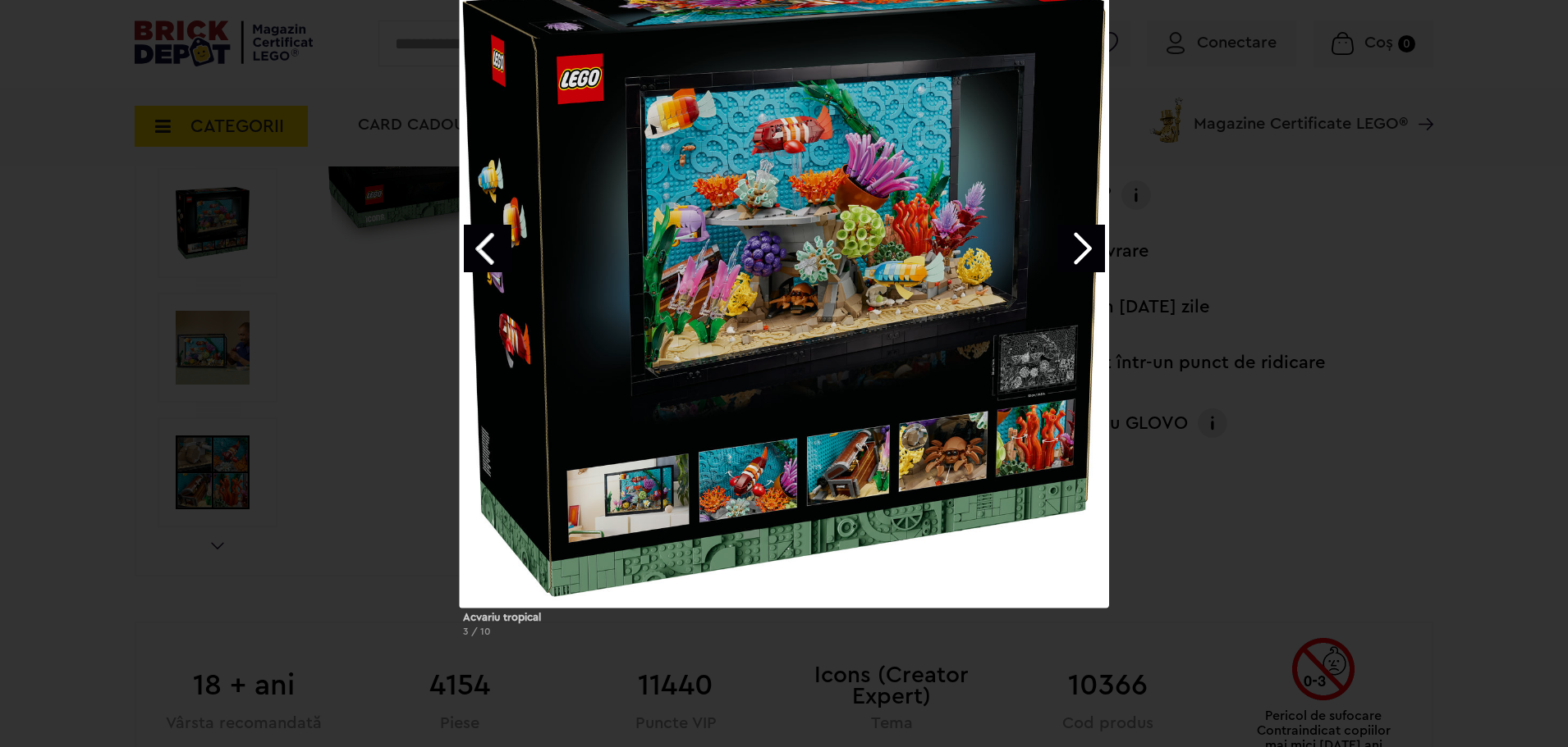
click at [1078, 253] on link "Next image" at bounding box center [1081, 248] width 48 height 48
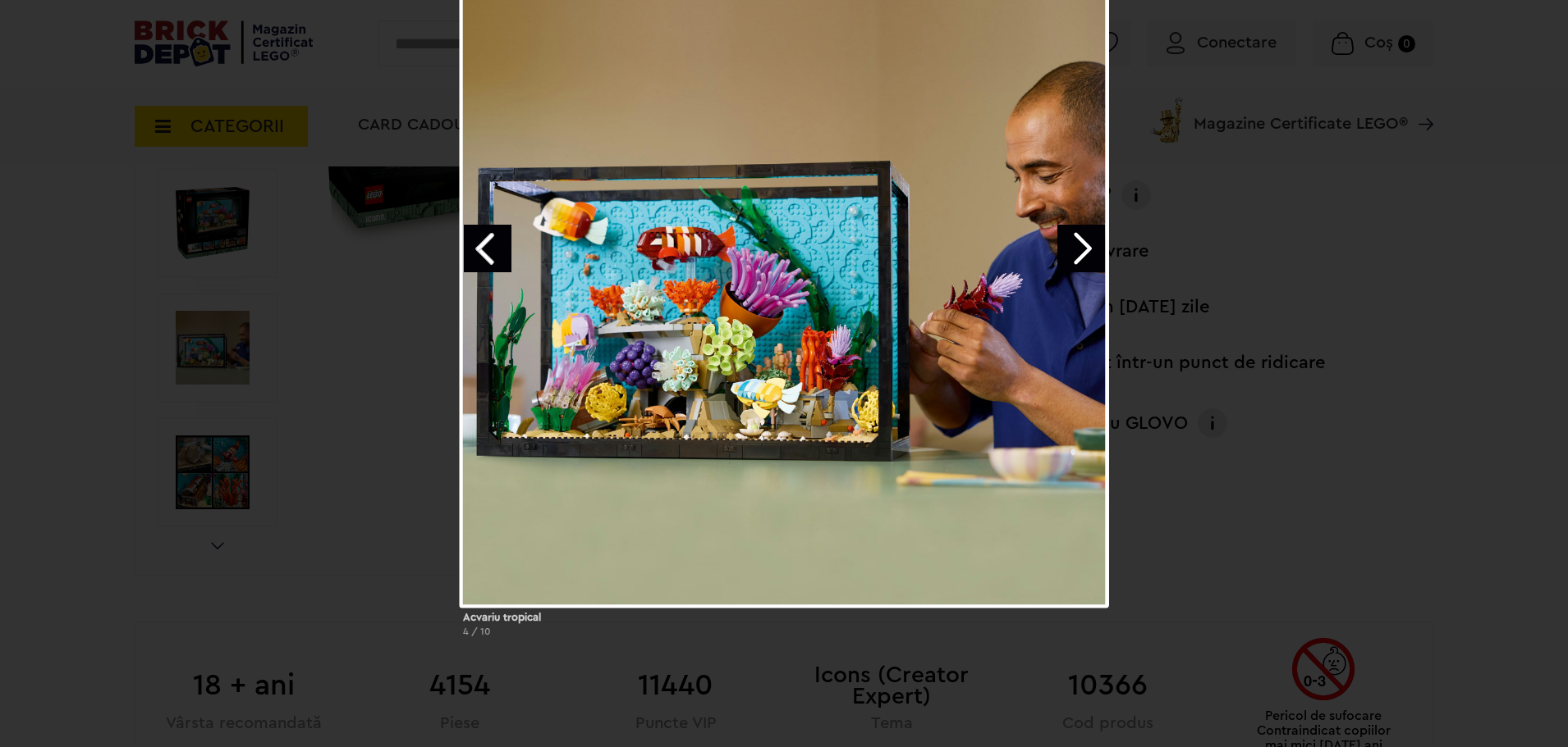
click at [1078, 253] on link "Next image" at bounding box center [1081, 248] width 48 height 48
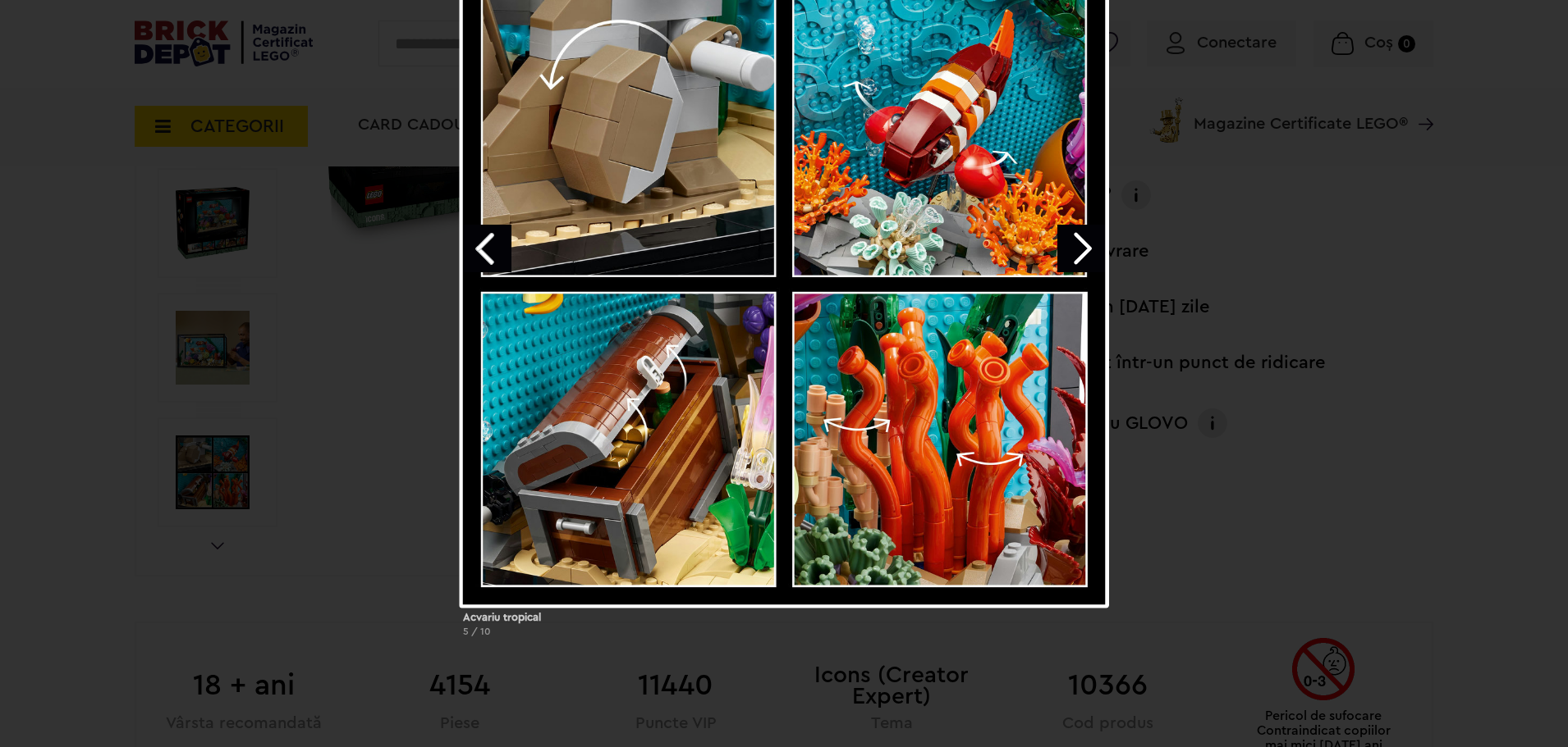
click at [1225, 297] on div "Acvariu tropical 5 / 10" at bounding box center [784, 304] width 1568 height 692
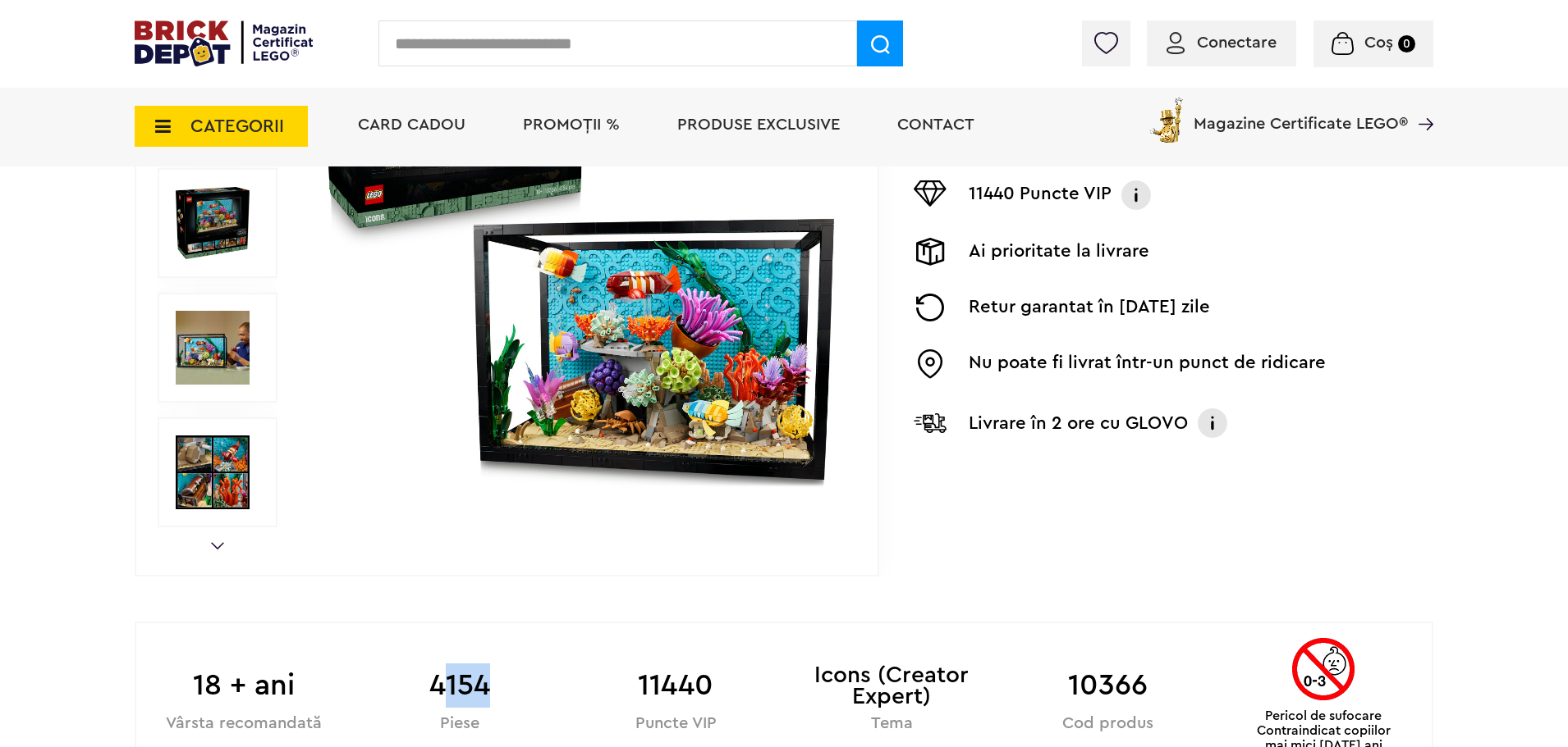
drag, startPoint x: 438, startPoint y: 683, endPoint x: 536, endPoint y: 691, distance: 98.3
click at [535, 691] on b "4154" at bounding box center [460, 685] width 216 height 44
click at [542, 685] on b "4154" at bounding box center [460, 685] width 216 height 44
click at [215, 470] on img at bounding box center [213, 472] width 74 height 74
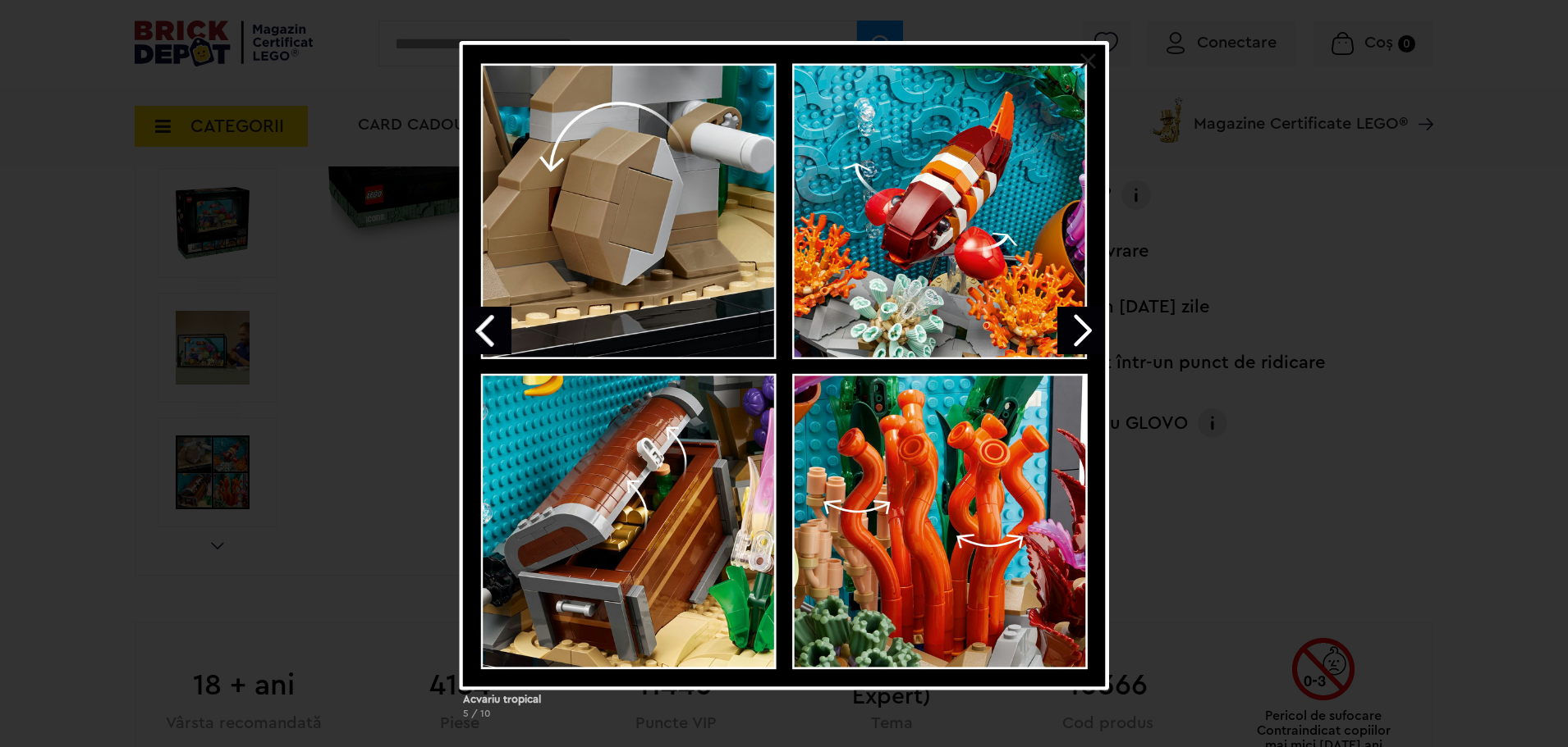
click at [1092, 313] on link "Next image" at bounding box center [1081, 331] width 48 height 48
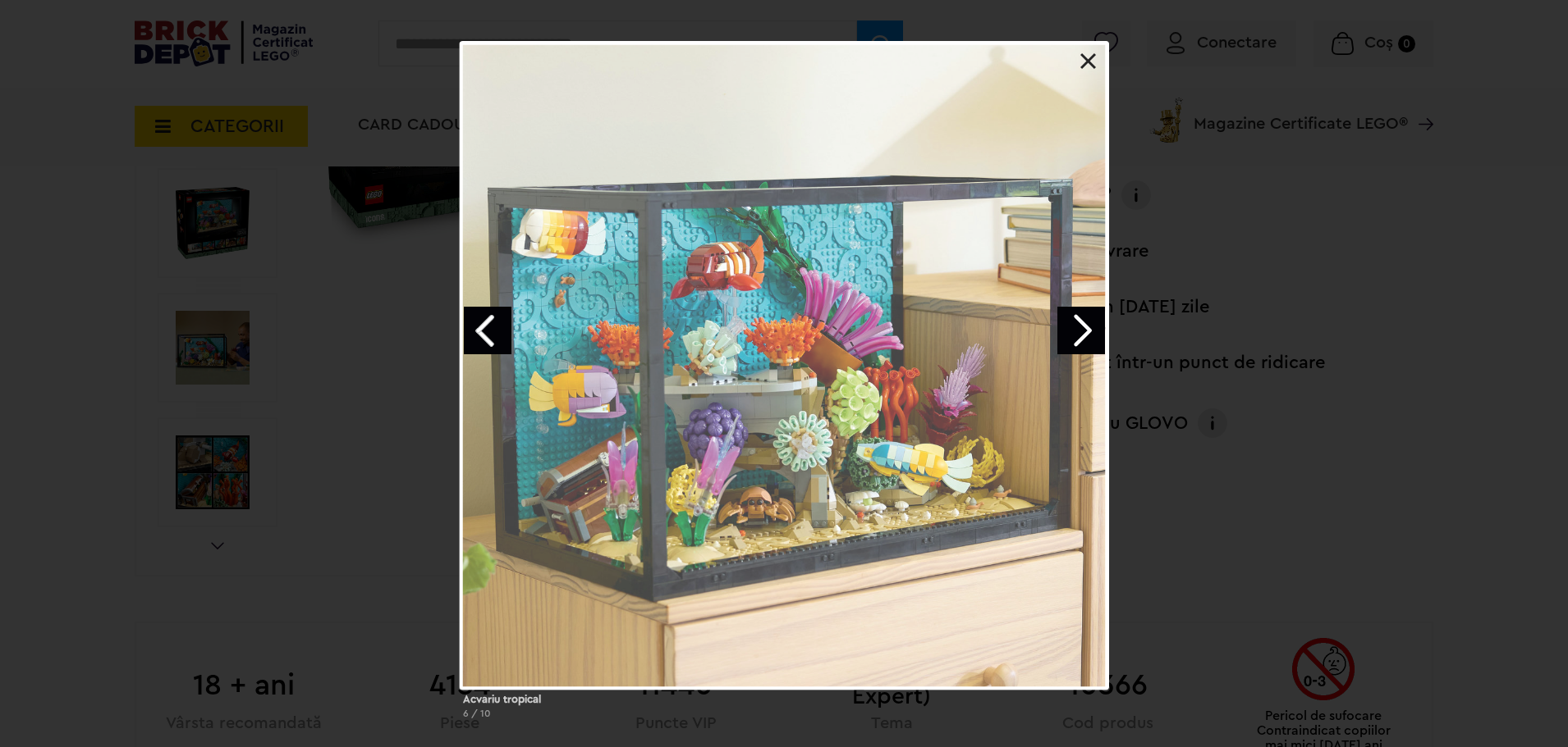
click at [1089, 319] on link "Next image" at bounding box center [1081, 331] width 48 height 48
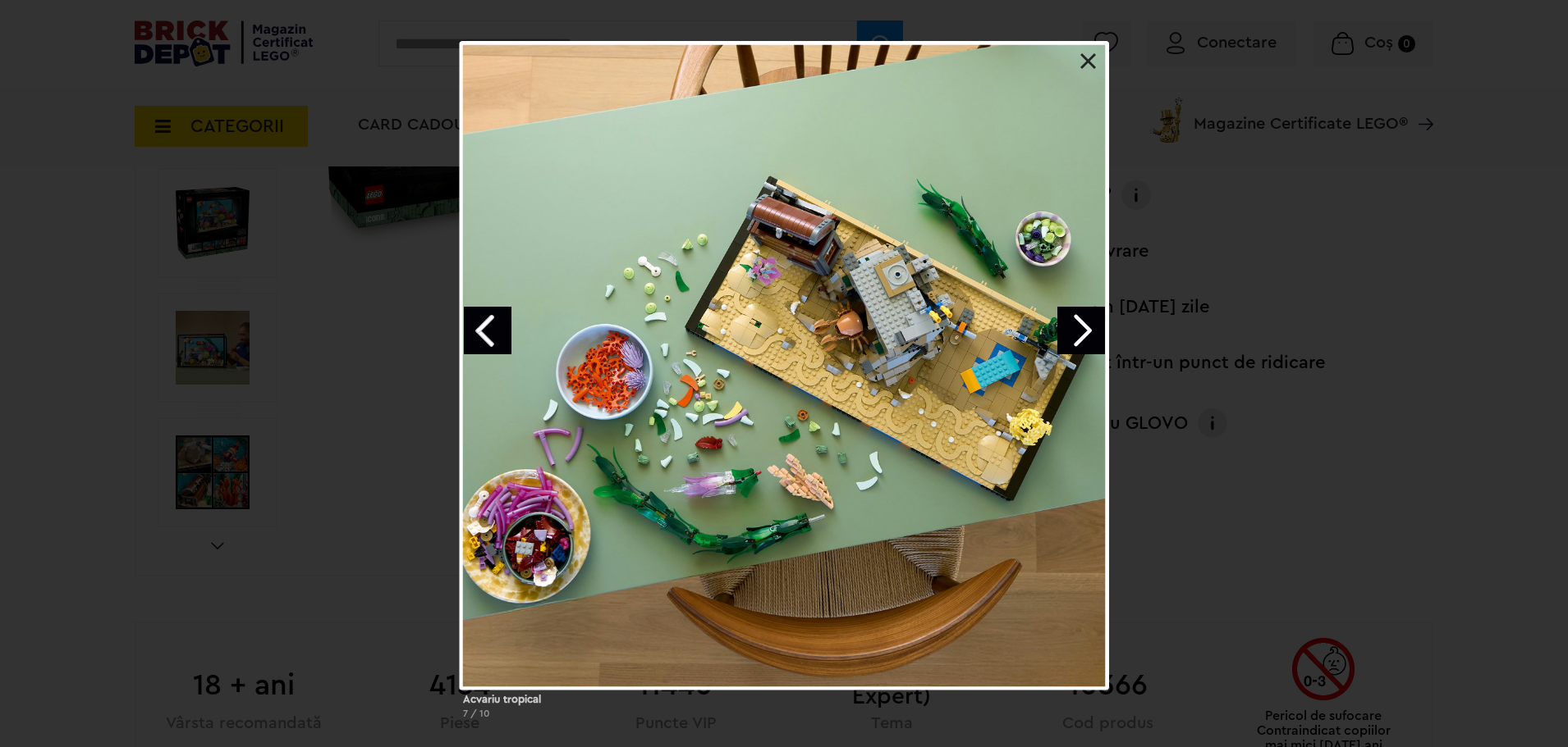
click at [491, 340] on link "Previous image" at bounding box center [488, 331] width 48 height 48
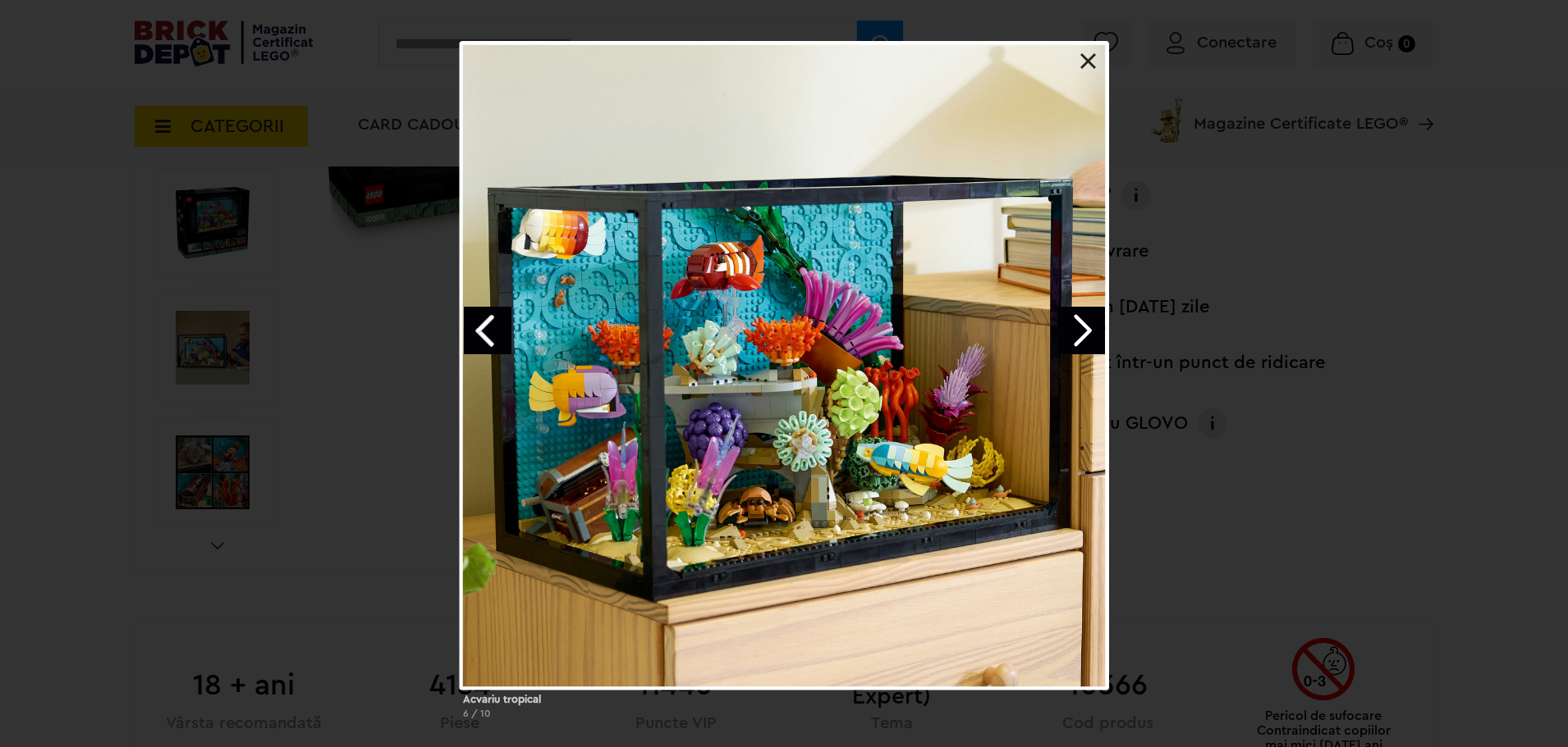
click at [149, 224] on div "Acvariu tropical 6 / 10" at bounding box center [784, 387] width 1568 height 692
